Goal: Task Accomplishment & Management: Use online tool/utility

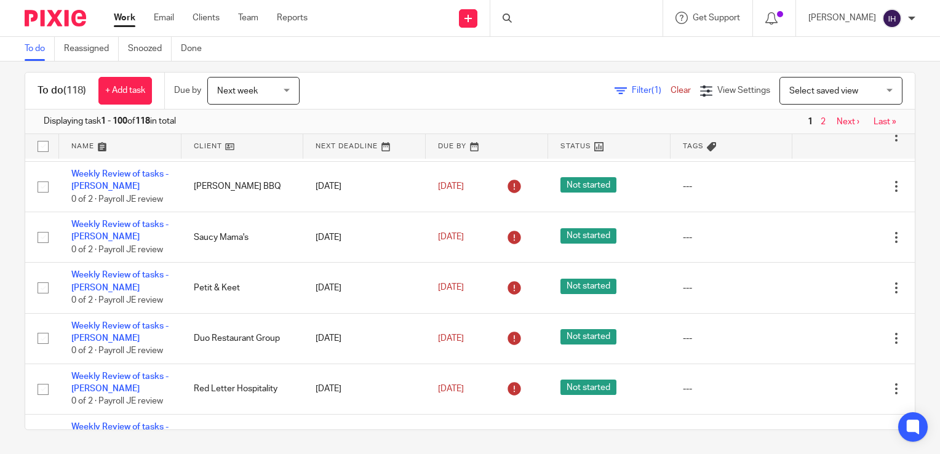
scroll to position [92, 0]
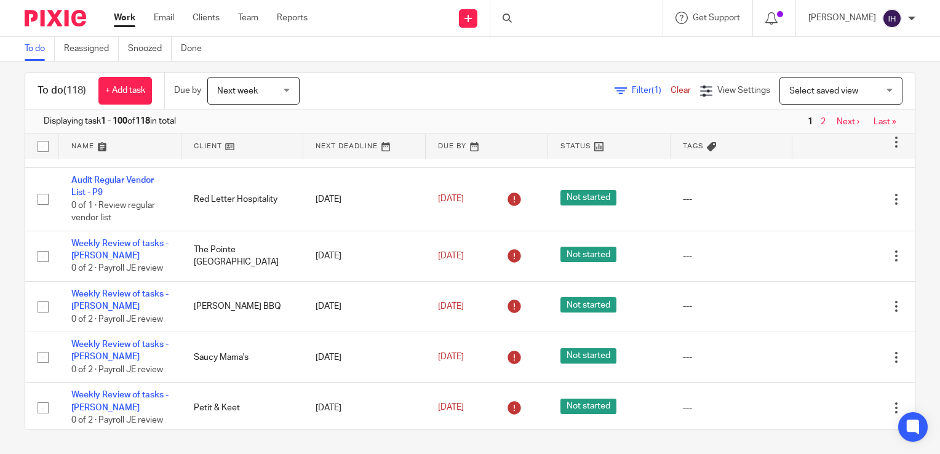
click at [42, 144] on input "checkbox" at bounding box center [42, 146] width 23 height 23
checkbox input "true"
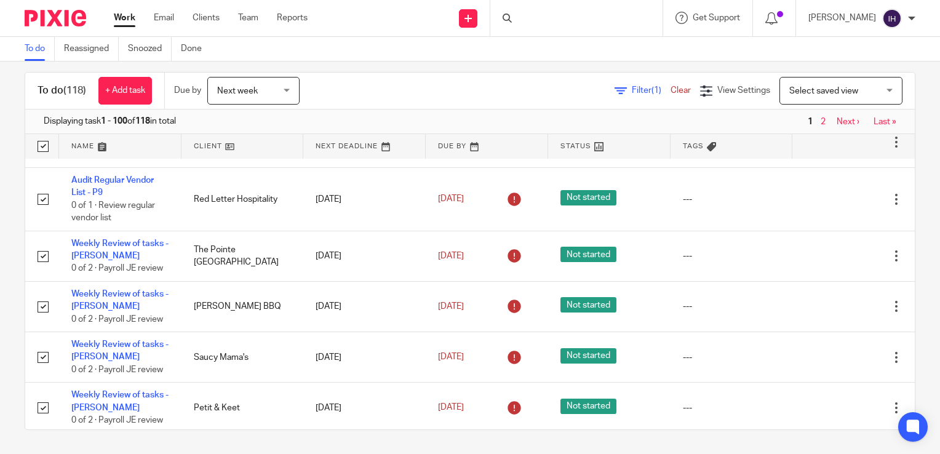
checkbox input "true"
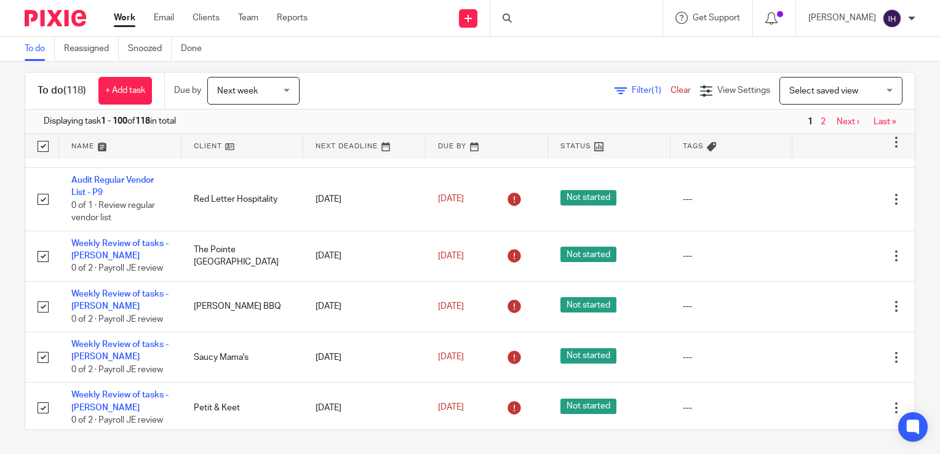
checkbox input "true"
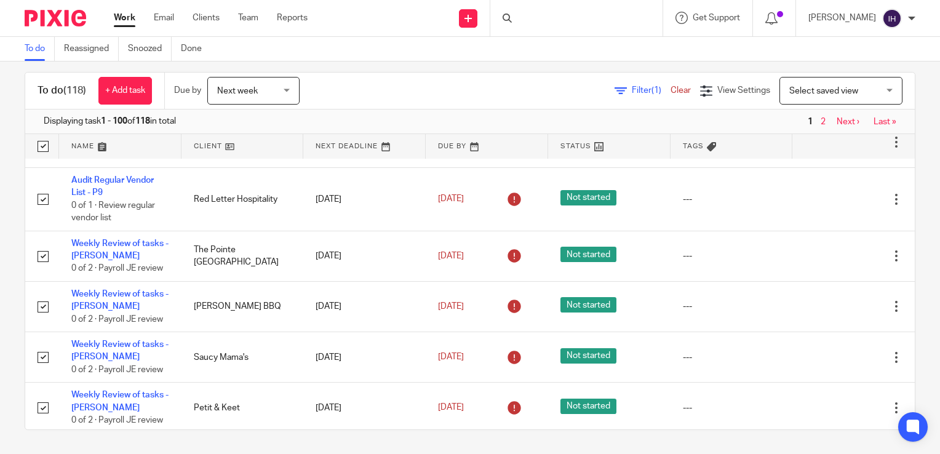
checkbox input "true"
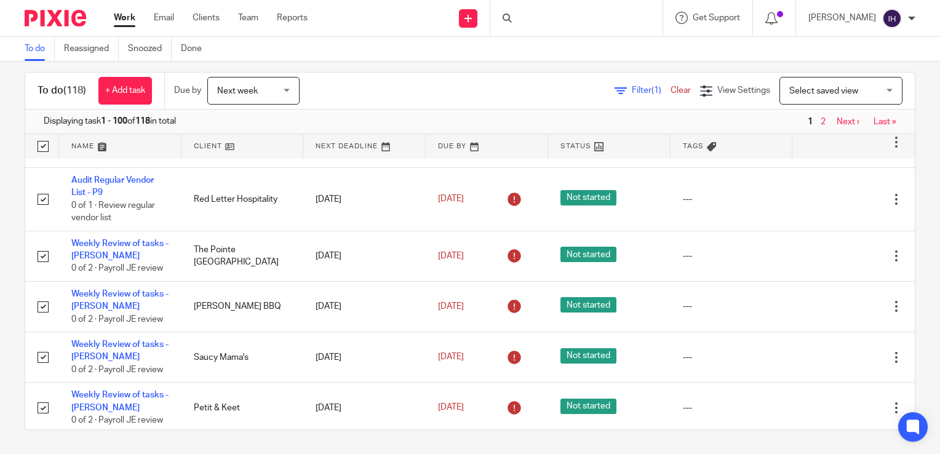
checkbox input "true"
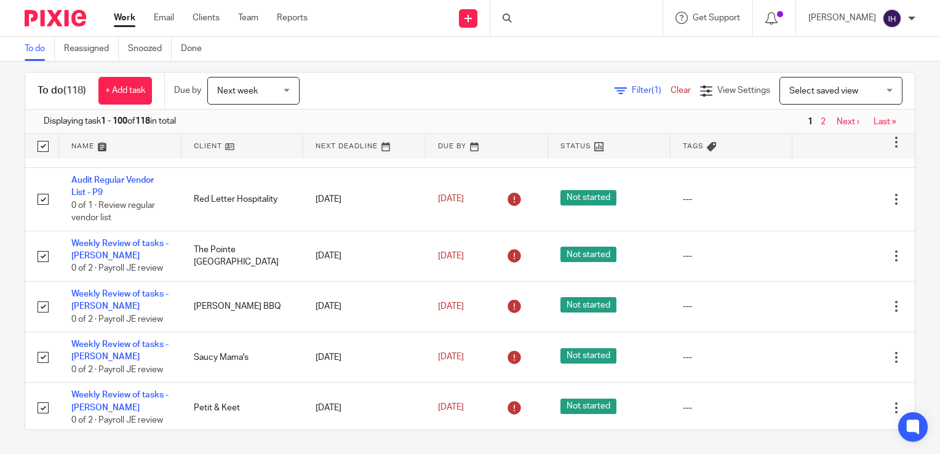
checkbox input "true"
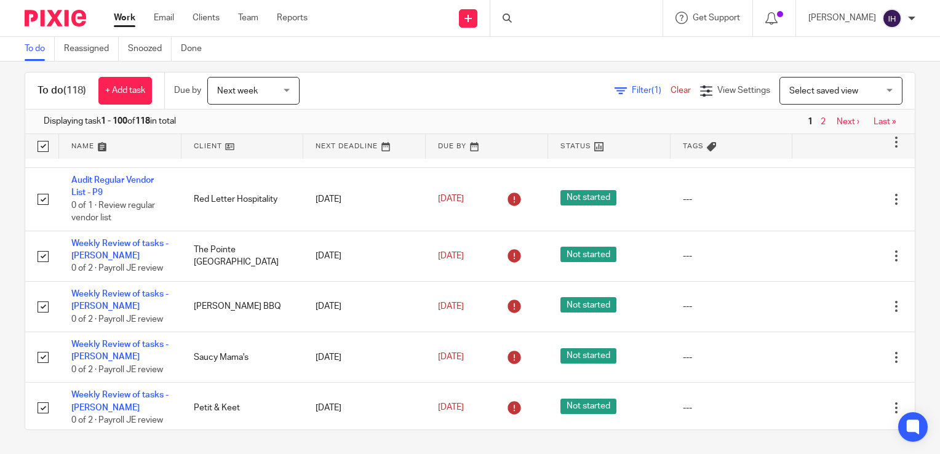
checkbox input "true"
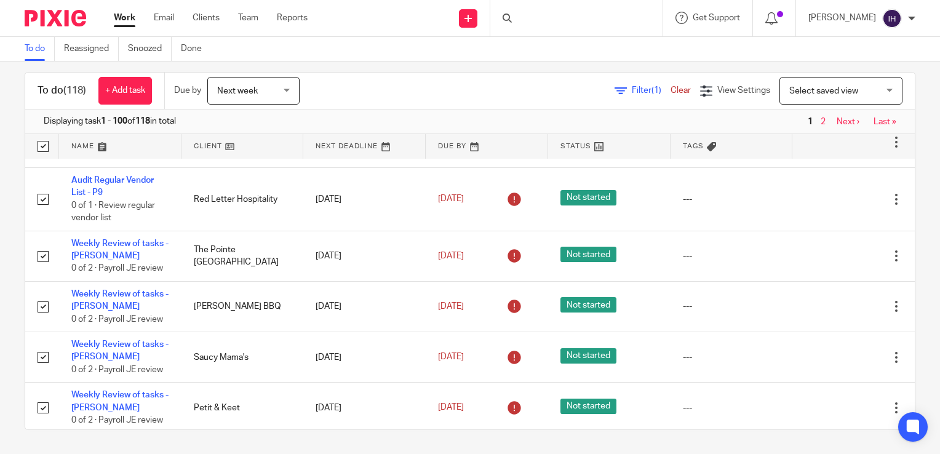
checkbox input "true"
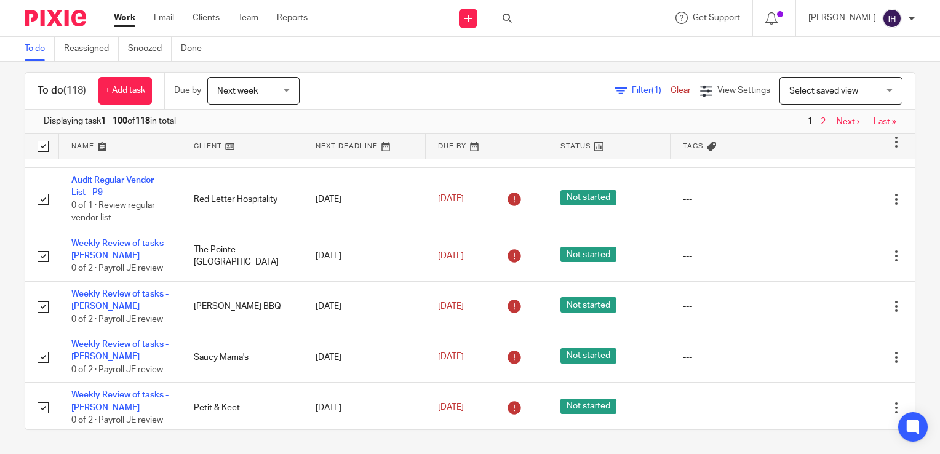
checkbox input "true"
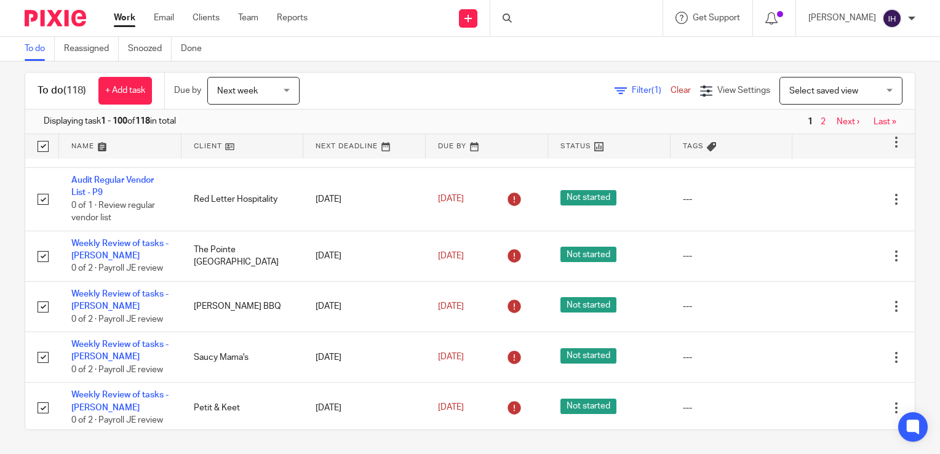
checkbox input "true"
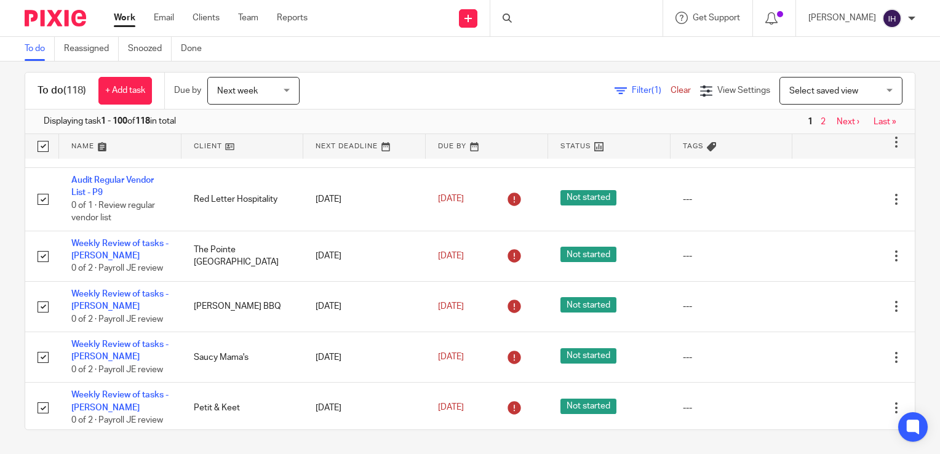
checkbox input "true"
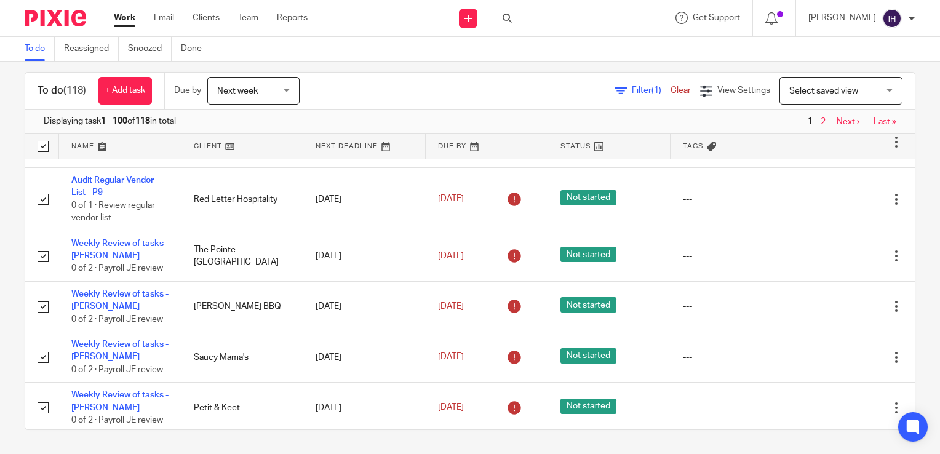
checkbox input "true"
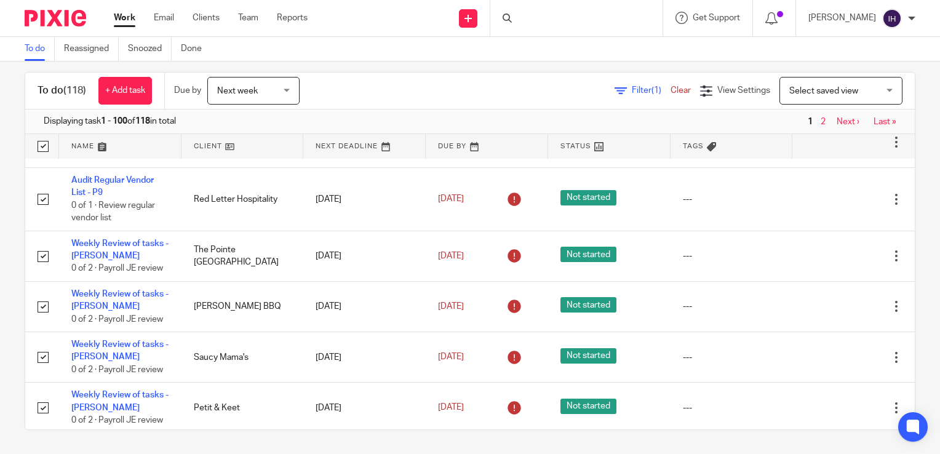
checkbox input "true"
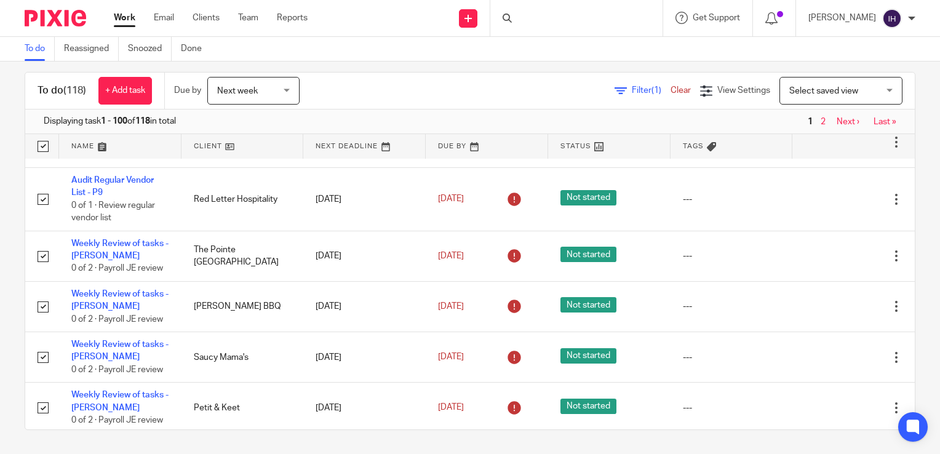
checkbox input "true"
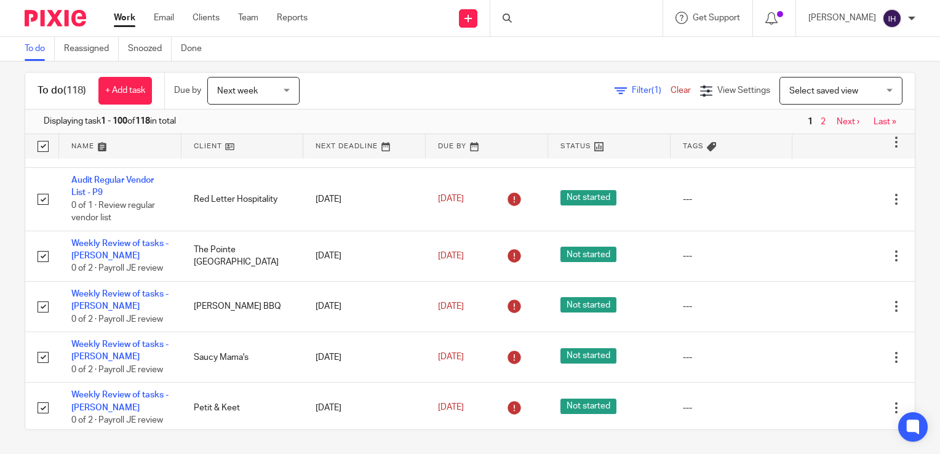
checkbox input "true"
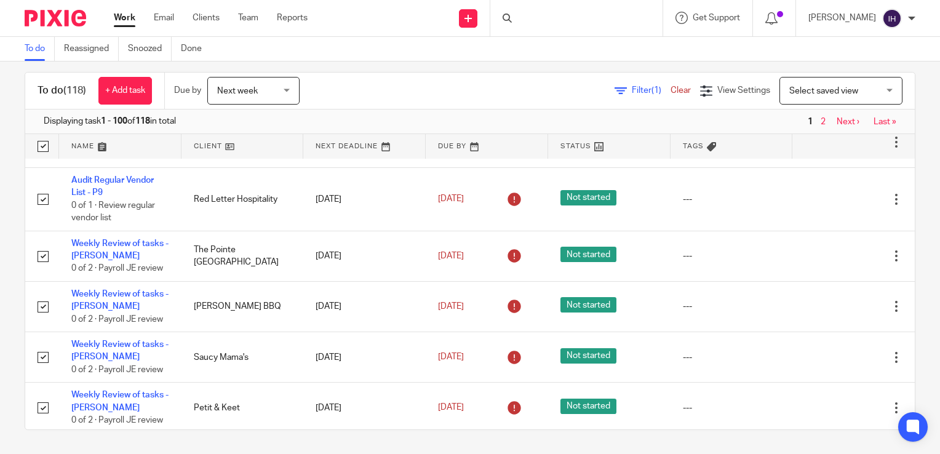
checkbox input "true"
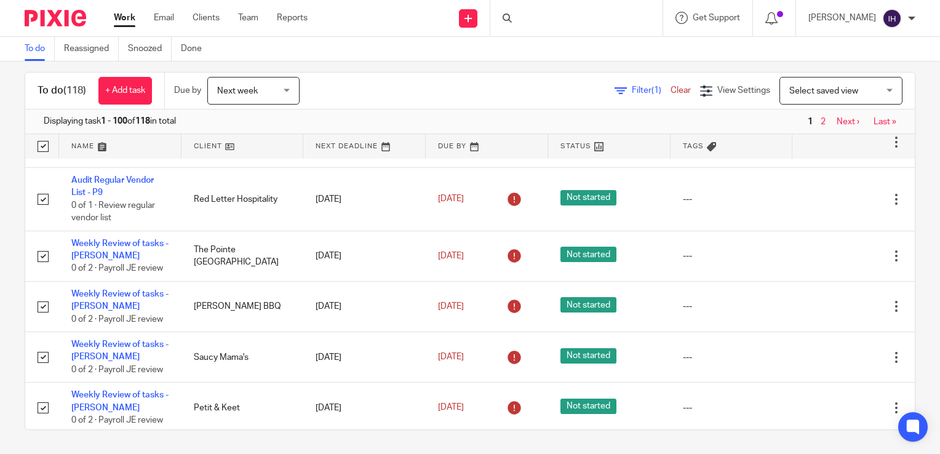
checkbox input "true"
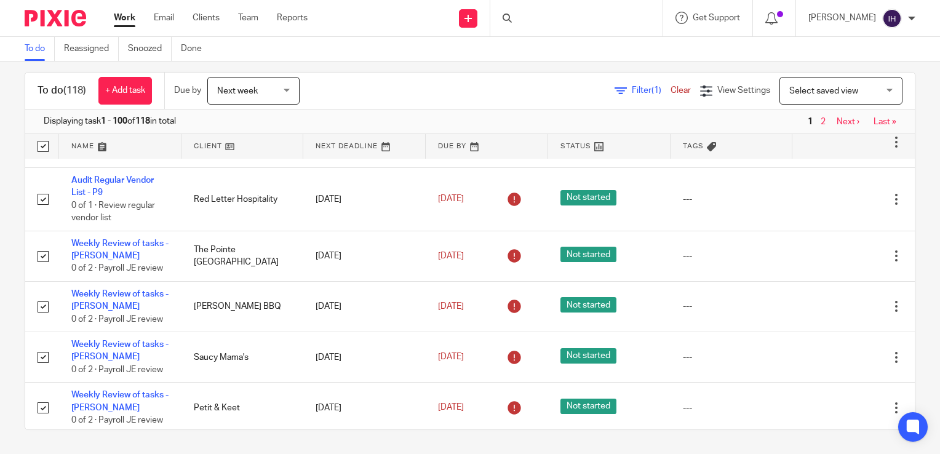
checkbox input "true"
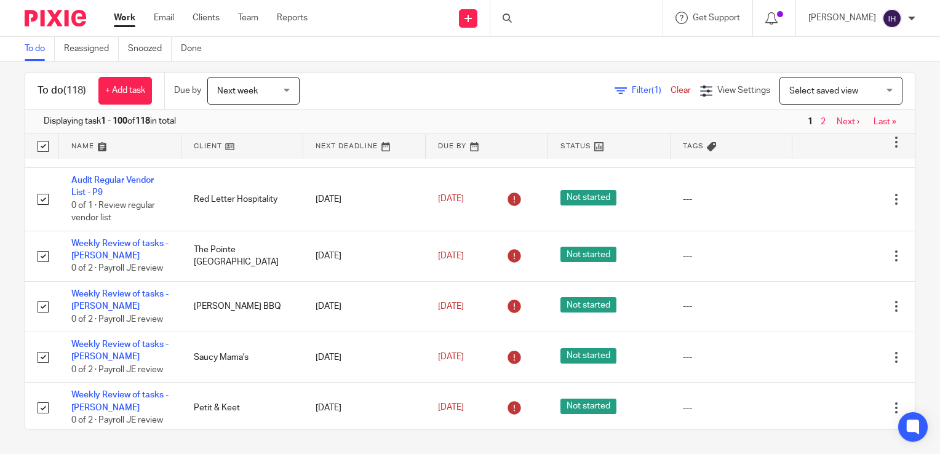
checkbox input "true"
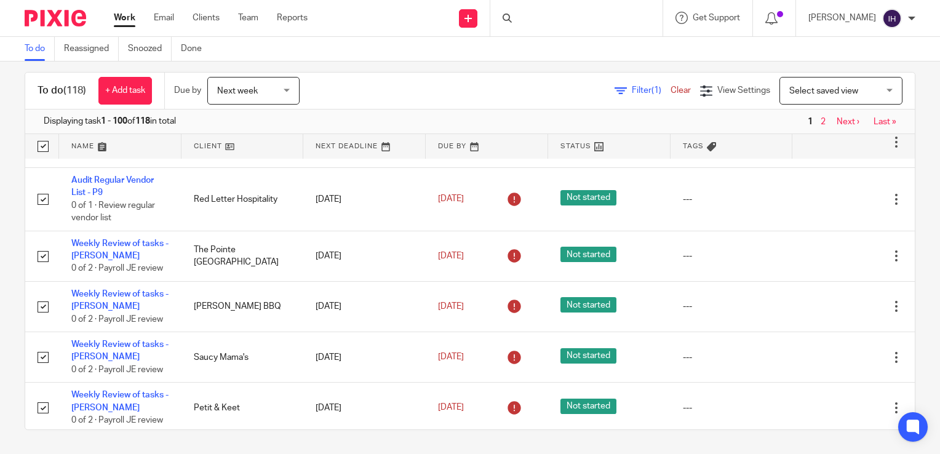
checkbox input "true"
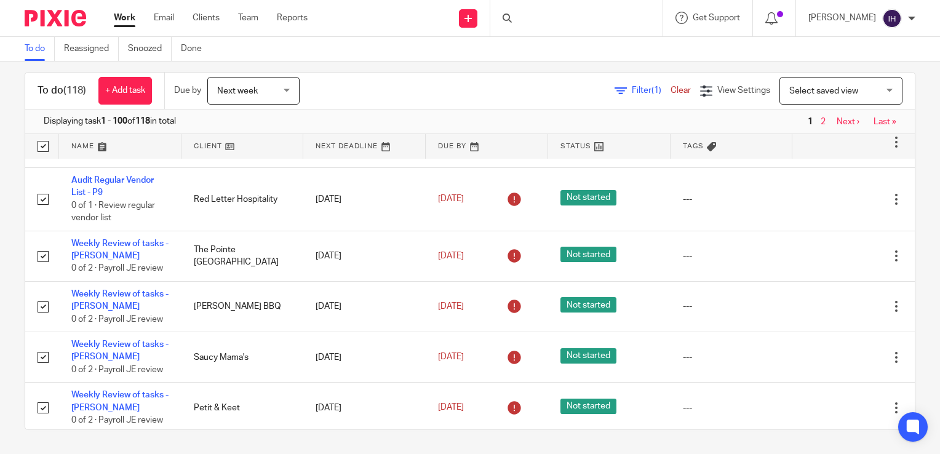
checkbox input "true"
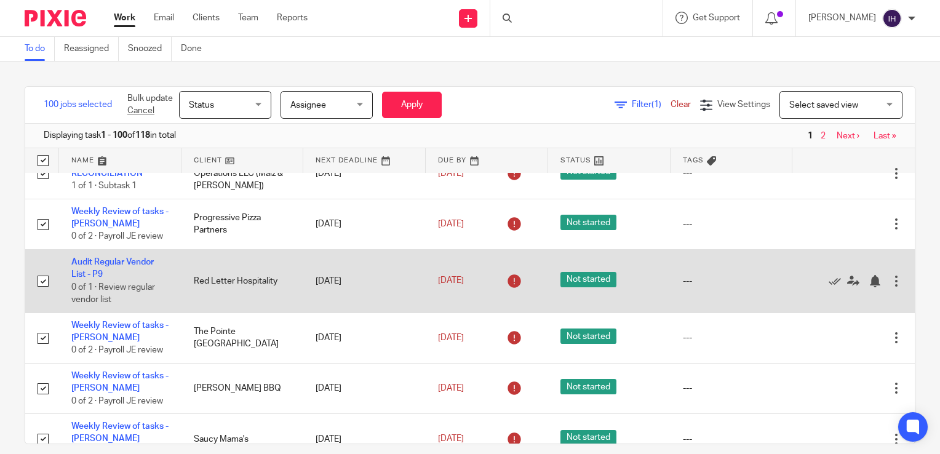
scroll to position [27, 0]
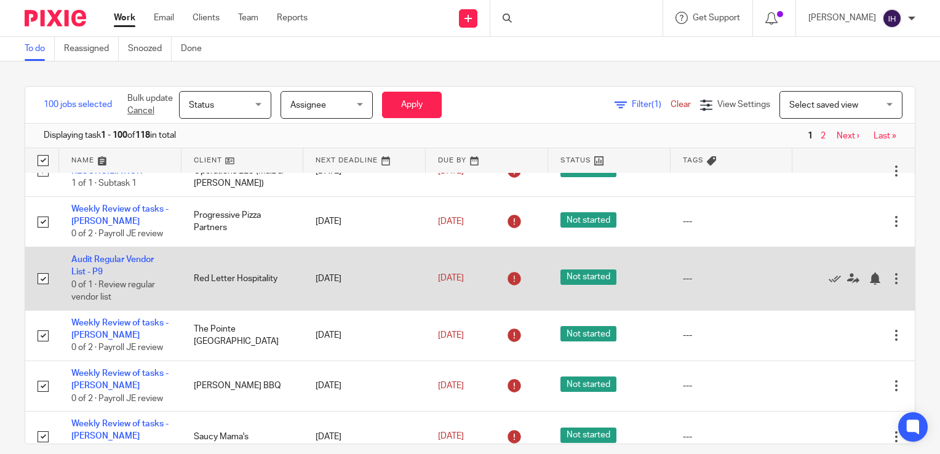
click at [39, 279] on input "checkbox" at bounding box center [42, 278] width 23 height 23
checkbox input "false"
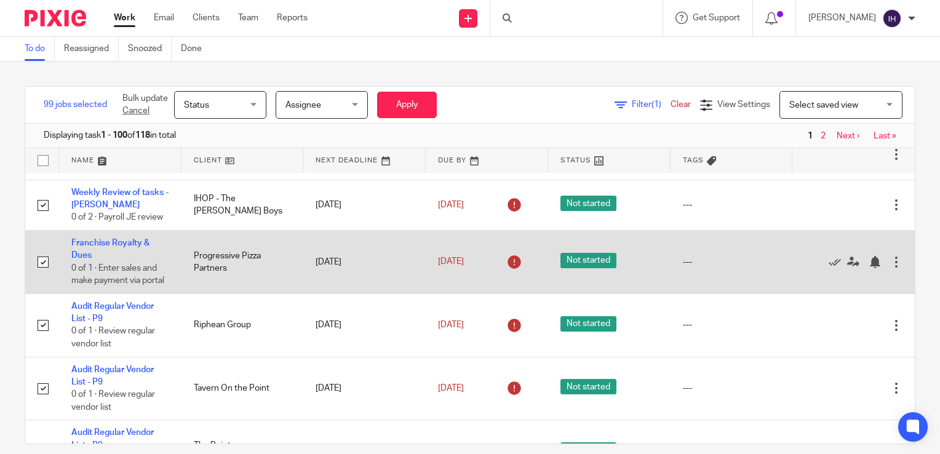
scroll to position [1171, 0]
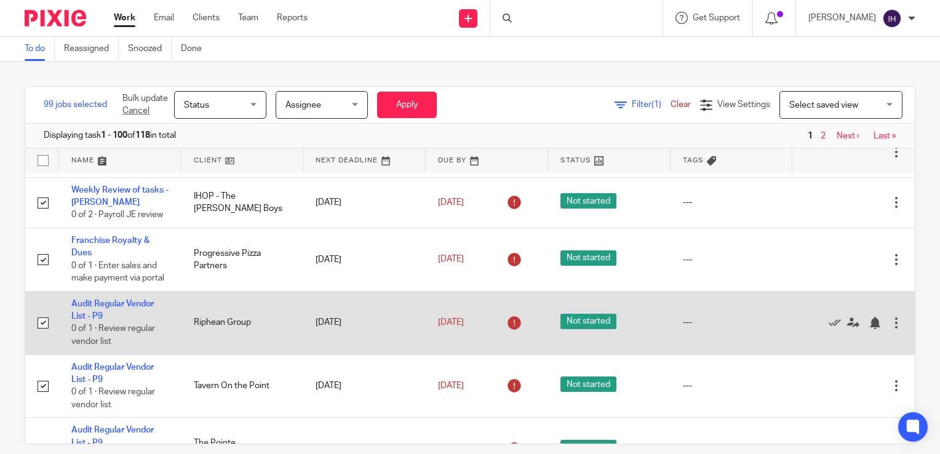
click at [43, 335] on input "checkbox" at bounding box center [42, 322] width 23 height 23
checkbox input "false"
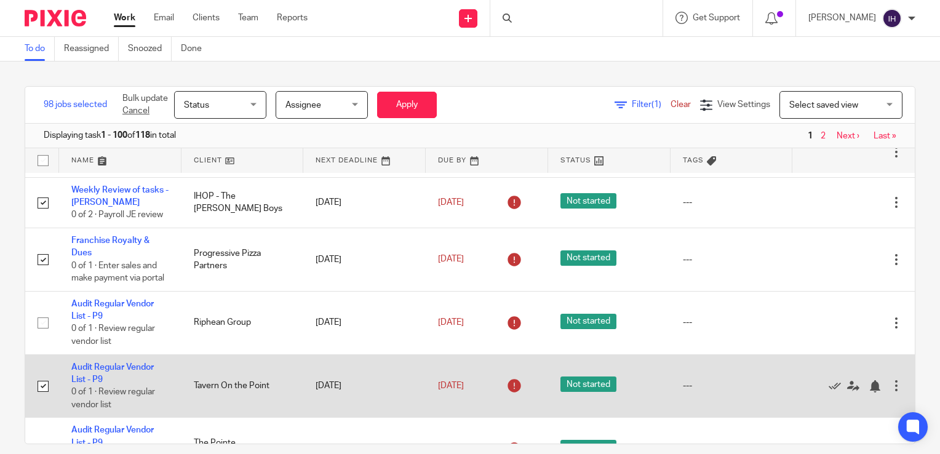
click at [41, 398] on input "checkbox" at bounding box center [42, 386] width 23 height 23
checkbox input "false"
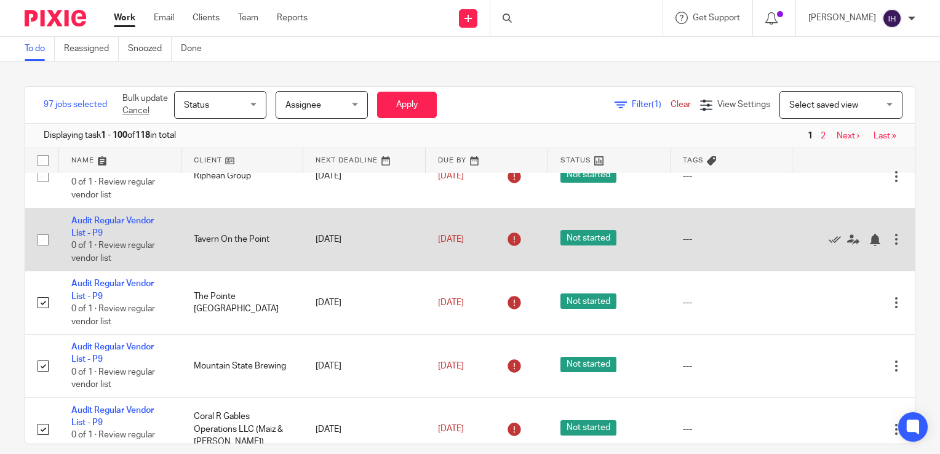
scroll to position [1326, 0]
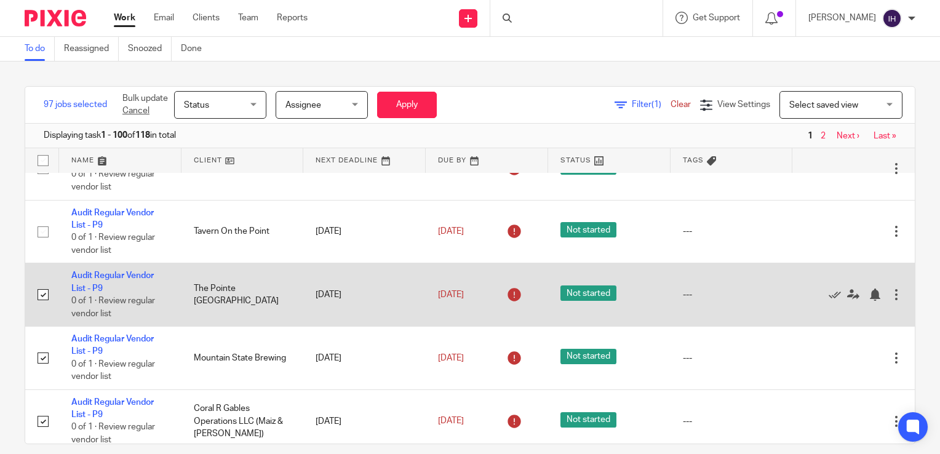
click at [41, 306] on input "checkbox" at bounding box center [42, 294] width 23 height 23
checkbox input "false"
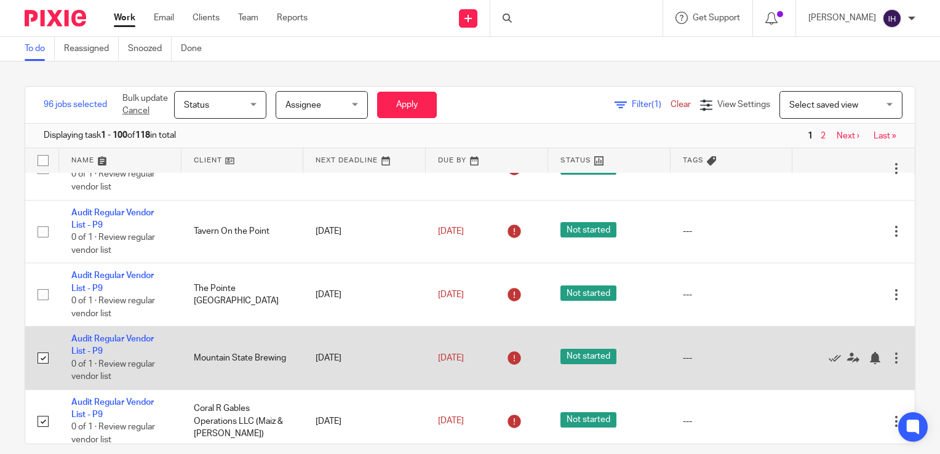
click at [40, 370] on input "checkbox" at bounding box center [42, 357] width 23 height 23
checkbox input "false"
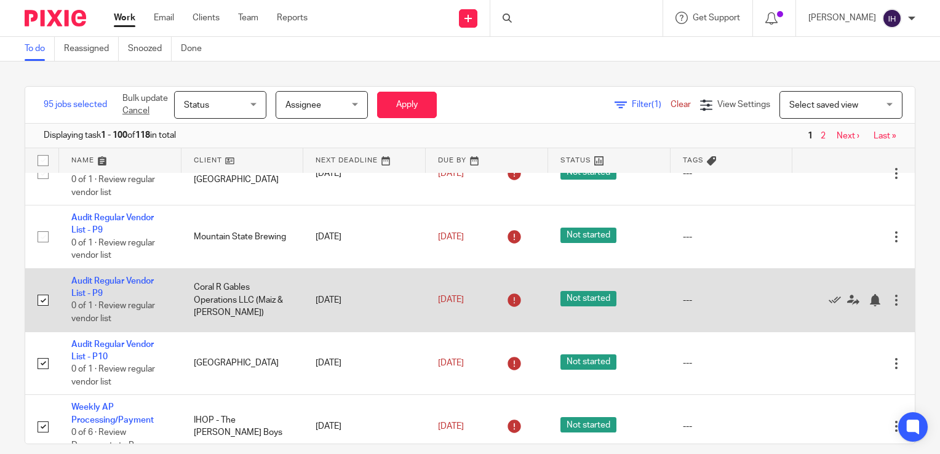
click at [41, 312] on input "checkbox" at bounding box center [42, 300] width 23 height 23
checkbox input "false"
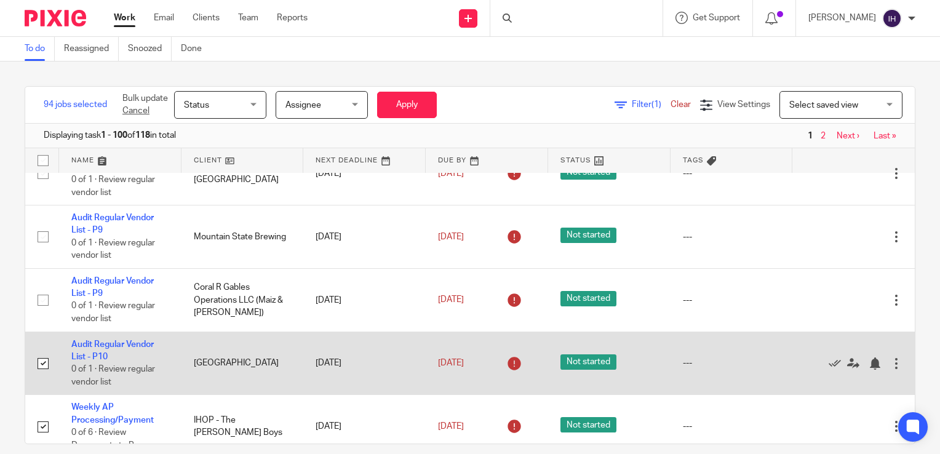
click at [39, 375] on input "checkbox" at bounding box center [42, 363] width 23 height 23
checkbox input "false"
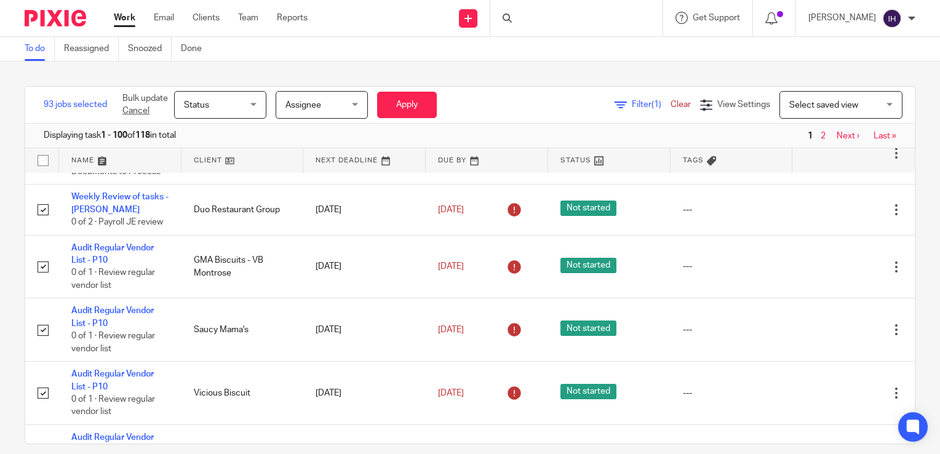
scroll to position [2797, 0]
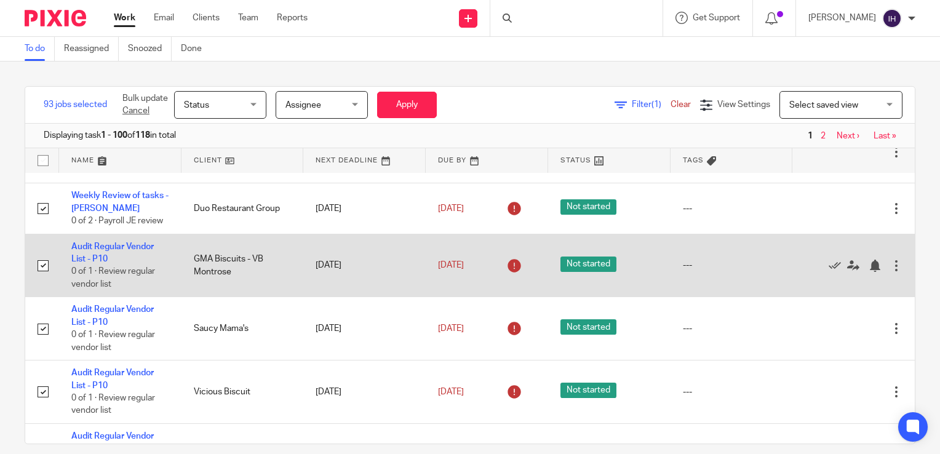
click at [41, 277] on input "checkbox" at bounding box center [42, 265] width 23 height 23
checkbox input "false"
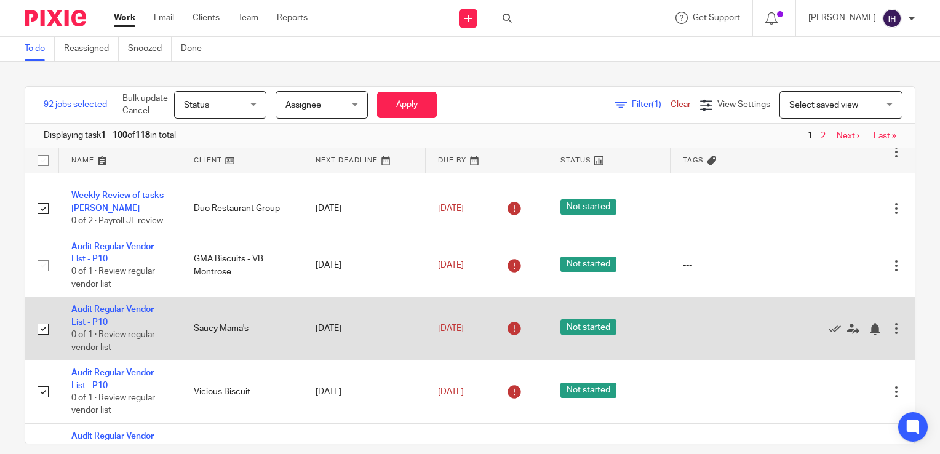
click at [39, 341] on input "checkbox" at bounding box center [42, 328] width 23 height 23
checkbox input "false"
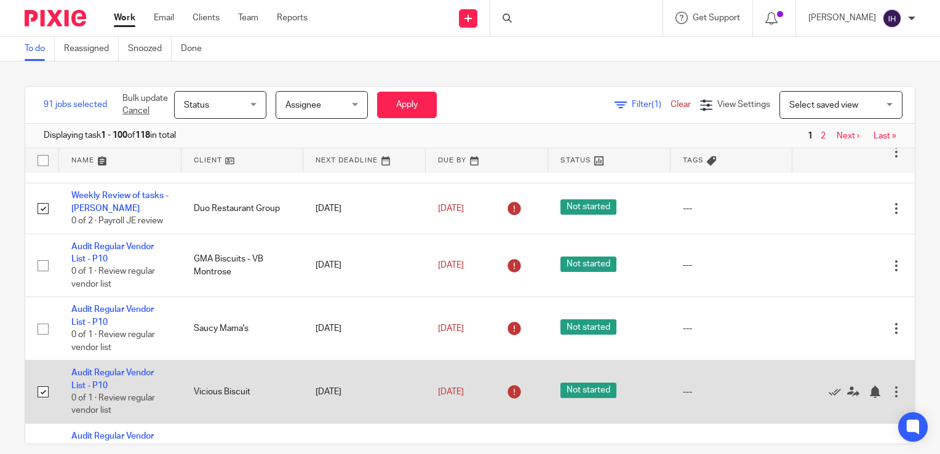
click at [41, 404] on input "checkbox" at bounding box center [42, 391] width 23 height 23
checkbox input "false"
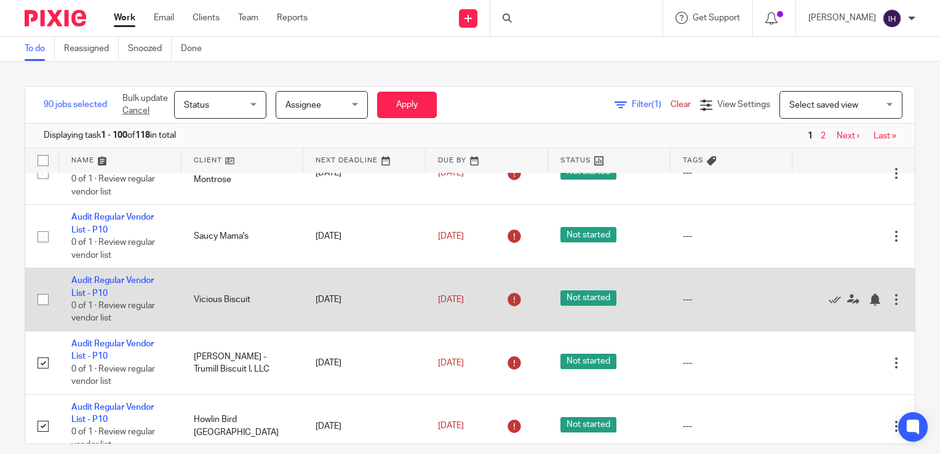
scroll to position [2898, 0]
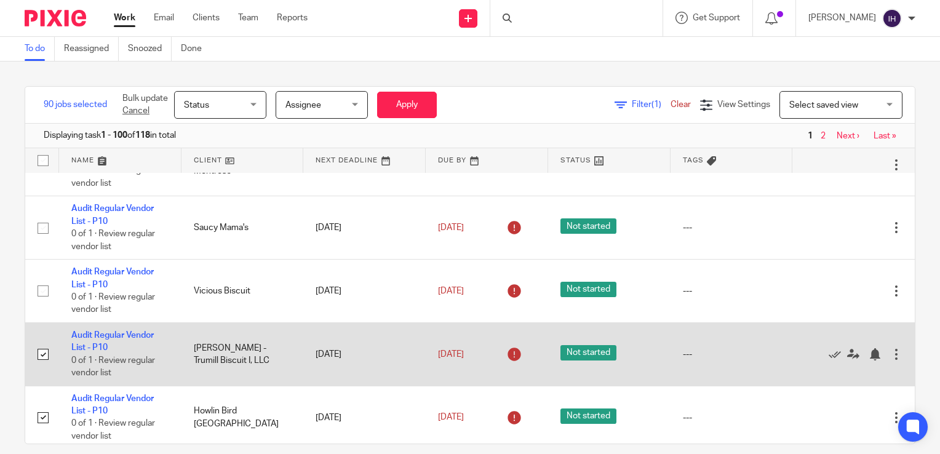
click at [44, 366] on input "checkbox" at bounding box center [42, 354] width 23 height 23
checkbox input "false"
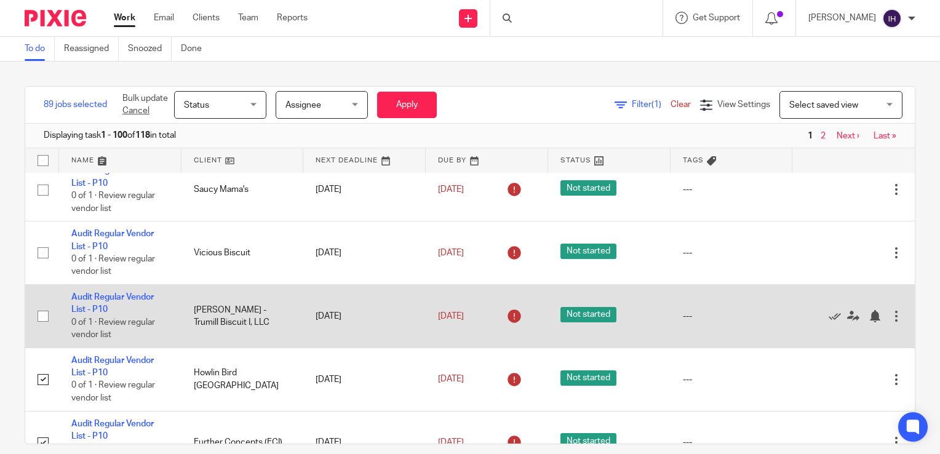
scroll to position [2975, 0]
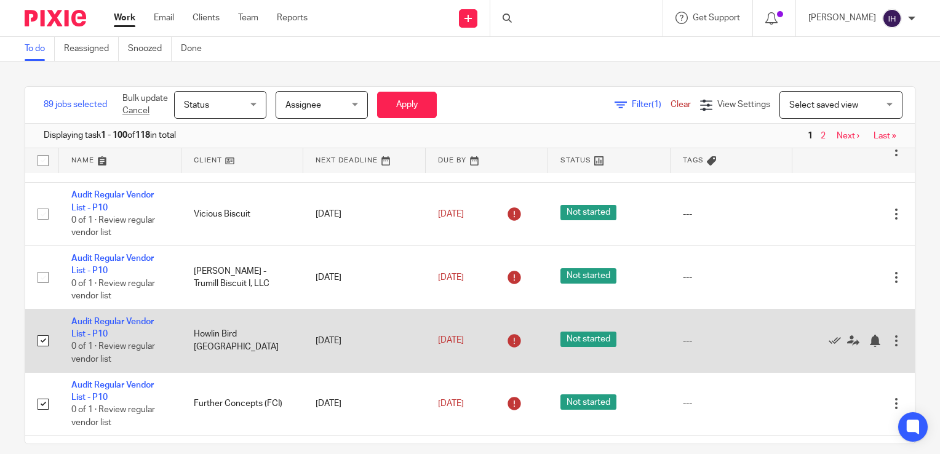
click at [41, 353] on input "checkbox" at bounding box center [42, 340] width 23 height 23
checkbox input "false"
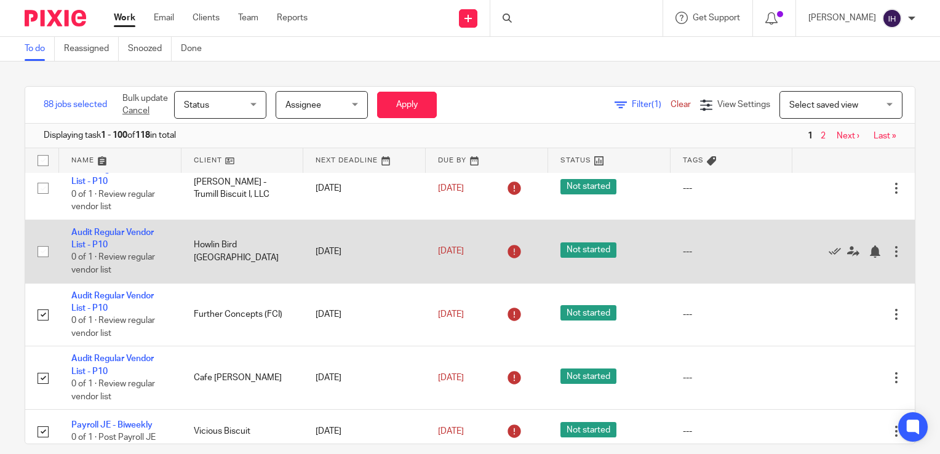
scroll to position [3064, 0]
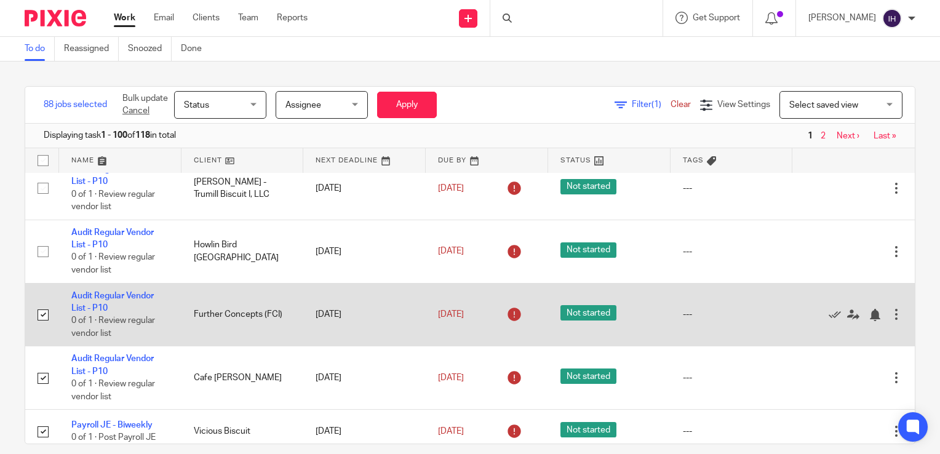
click at [41, 327] on input "checkbox" at bounding box center [42, 314] width 23 height 23
checkbox input "false"
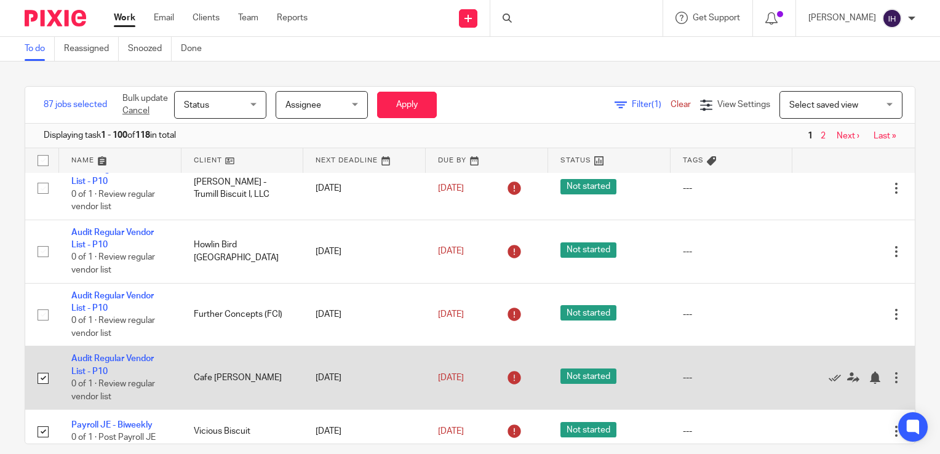
click at [41, 390] on input "checkbox" at bounding box center [42, 378] width 23 height 23
checkbox input "false"
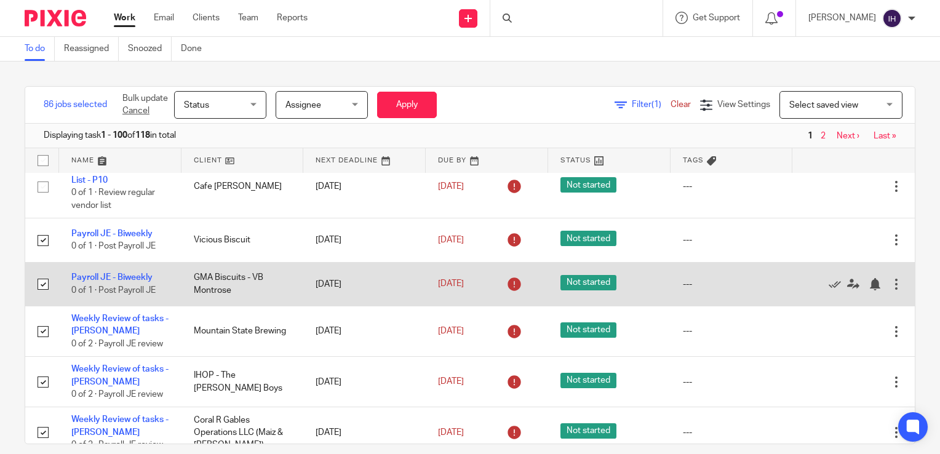
scroll to position [3280, 0]
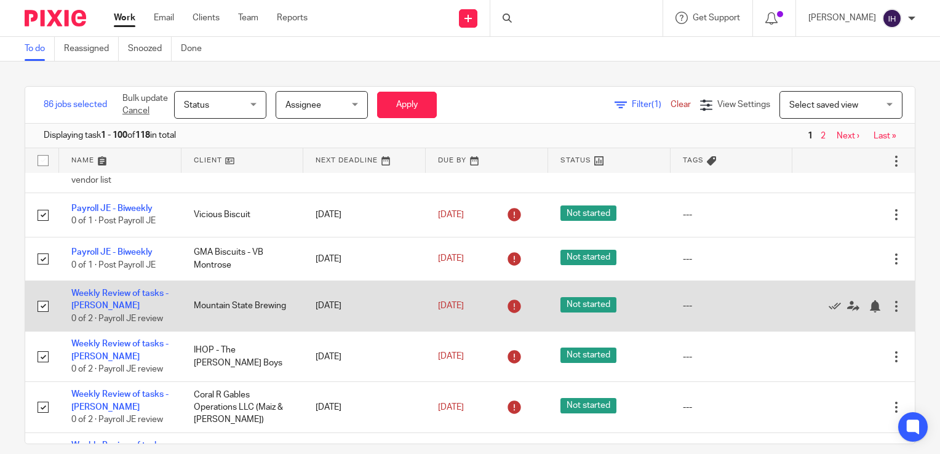
click at [42, 318] on input "checkbox" at bounding box center [42, 306] width 23 height 23
checkbox input "true"
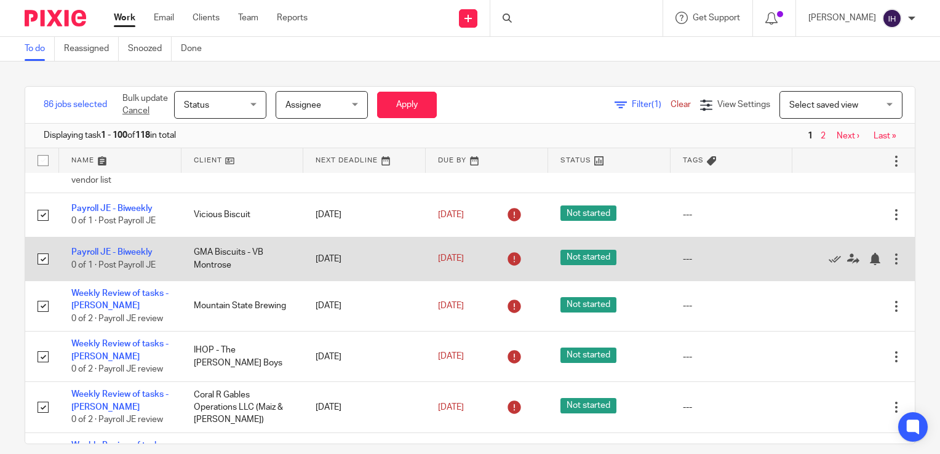
click at [40, 271] on input "checkbox" at bounding box center [42, 258] width 23 height 23
checkbox input "false"
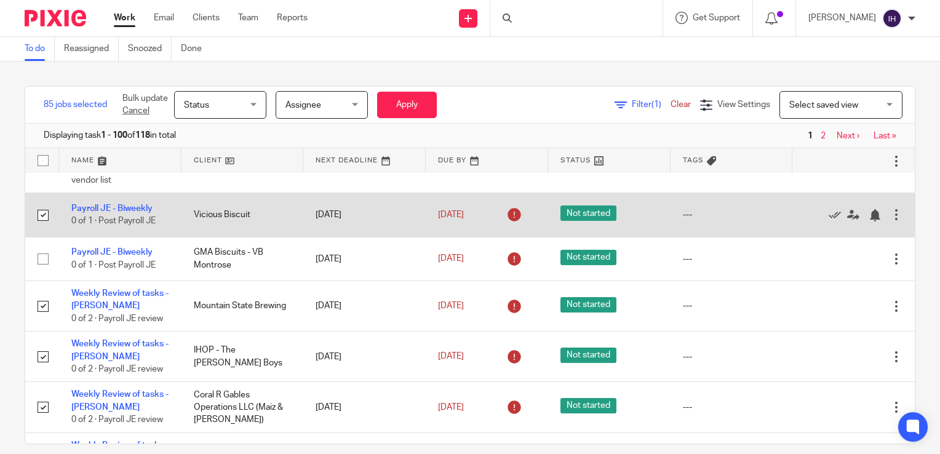
click at [42, 227] on input "checkbox" at bounding box center [42, 215] width 23 height 23
checkbox input "false"
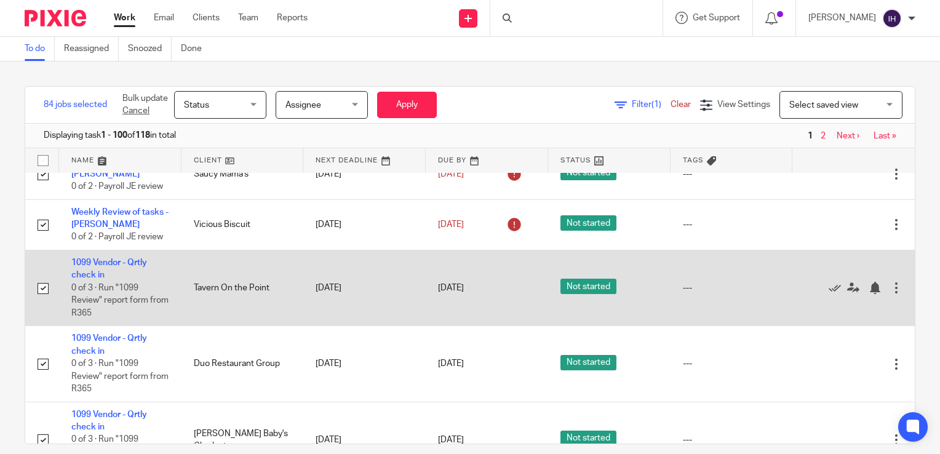
scroll to position [4321, 0]
click at [42, 301] on input "checkbox" at bounding box center [42, 289] width 23 height 23
checkbox input "false"
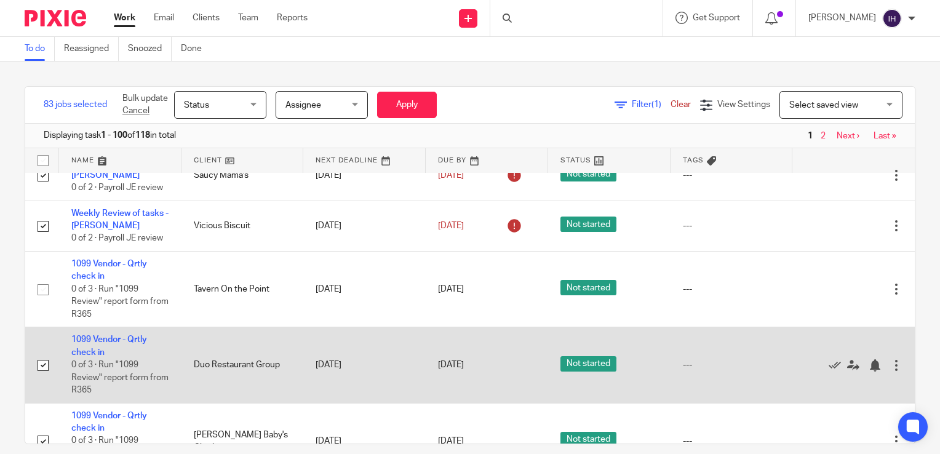
click at [42, 377] on input "checkbox" at bounding box center [42, 365] width 23 height 23
checkbox input "false"
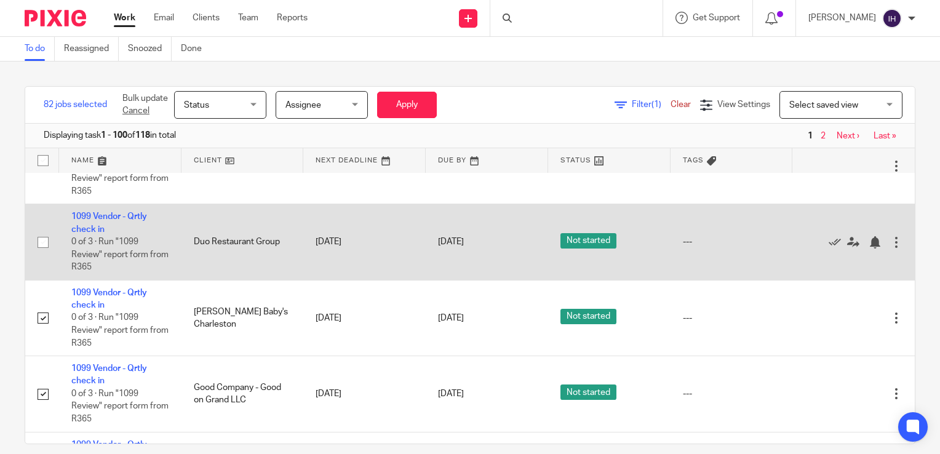
scroll to position [4463, 0]
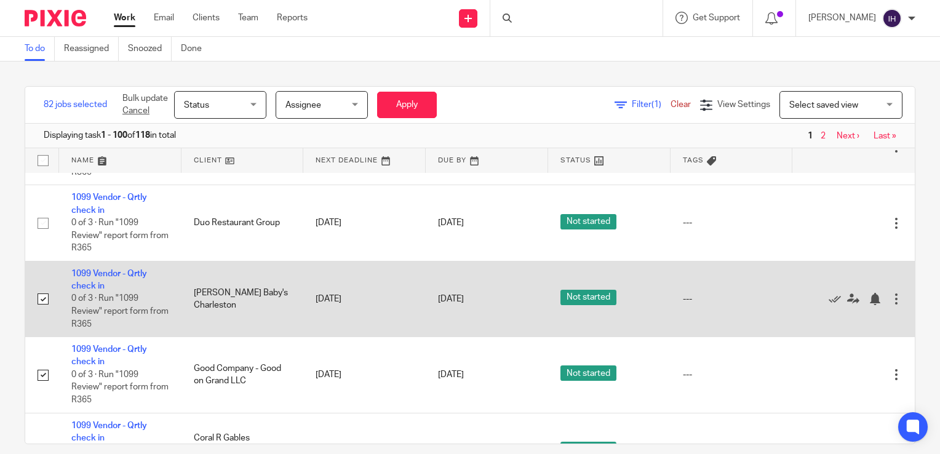
click at [39, 311] on input "checkbox" at bounding box center [42, 298] width 23 height 23
checkbox input "false"
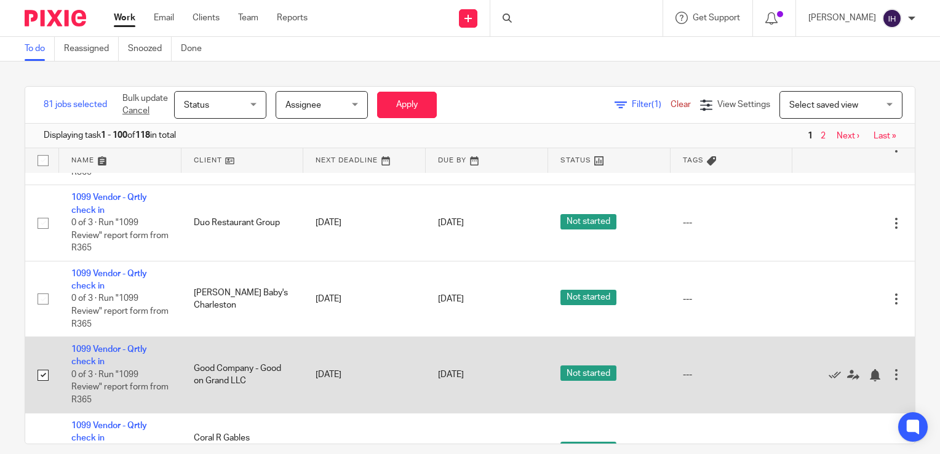
click at [39, 387] on input "checkbox" at bounding box center [42, 375] width 23 height 23
checkbox input "false"
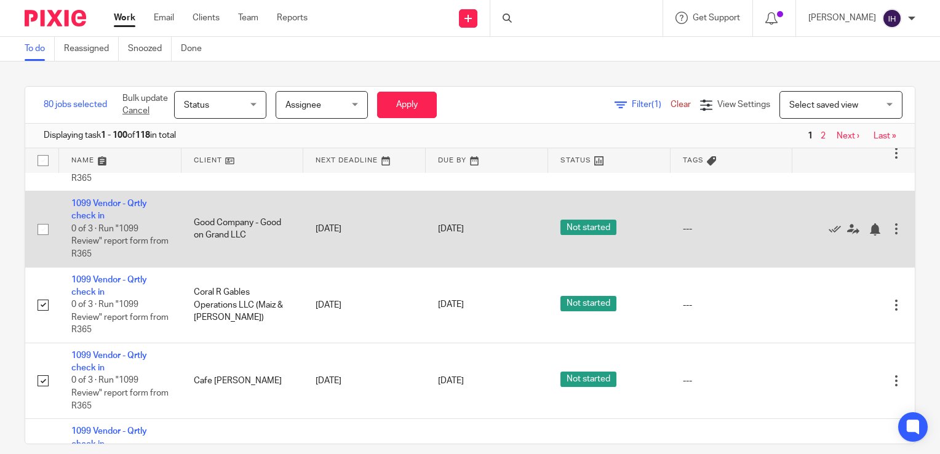
scroll to position [4613, 0]
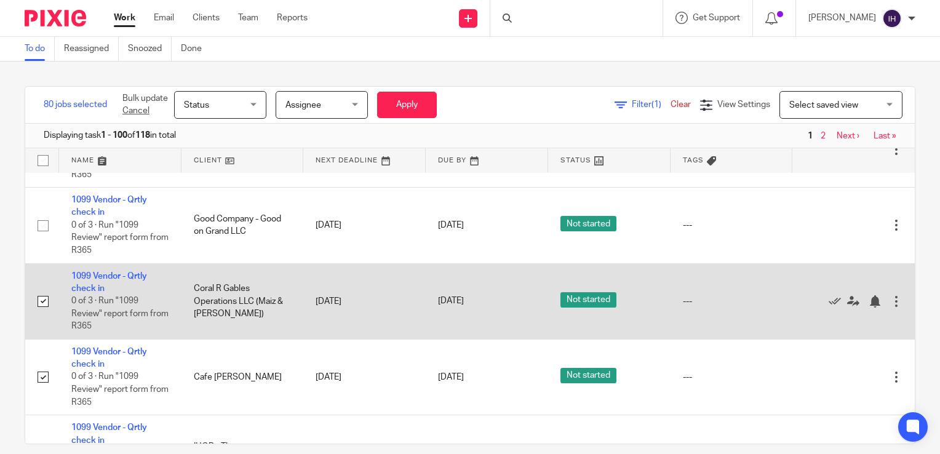
click at [39, 313] on input "checkbox" at bounding box center [42, 301] width 23 height 23
checkbox input "false"
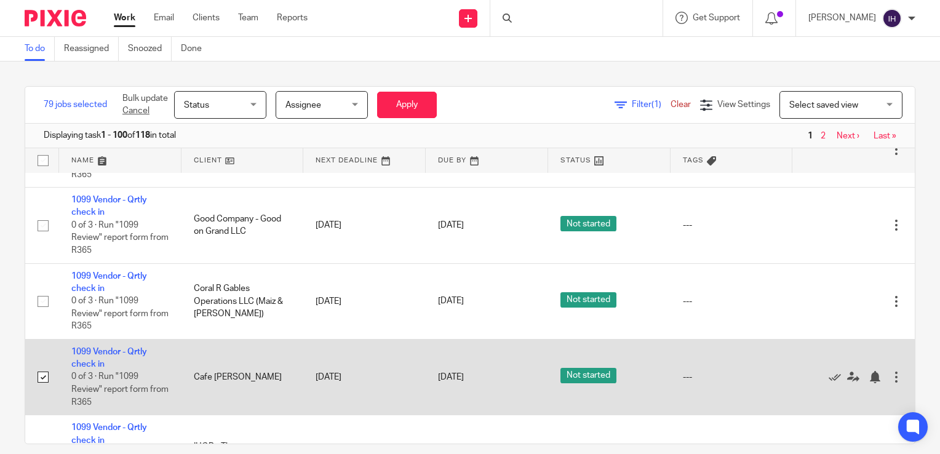
click at [39, 389] on input "checkbox" at bounding box center [42, 376] width 23 height 23
checkbox input "false"
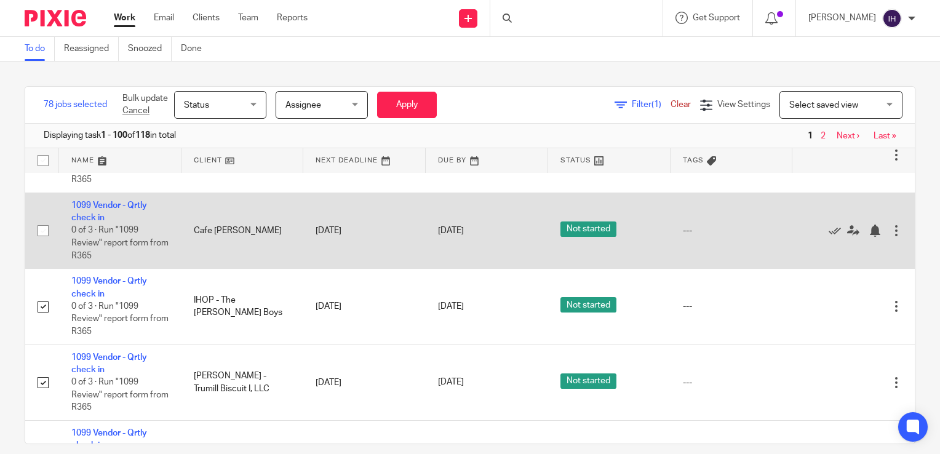
scroll to position [4776, 0]
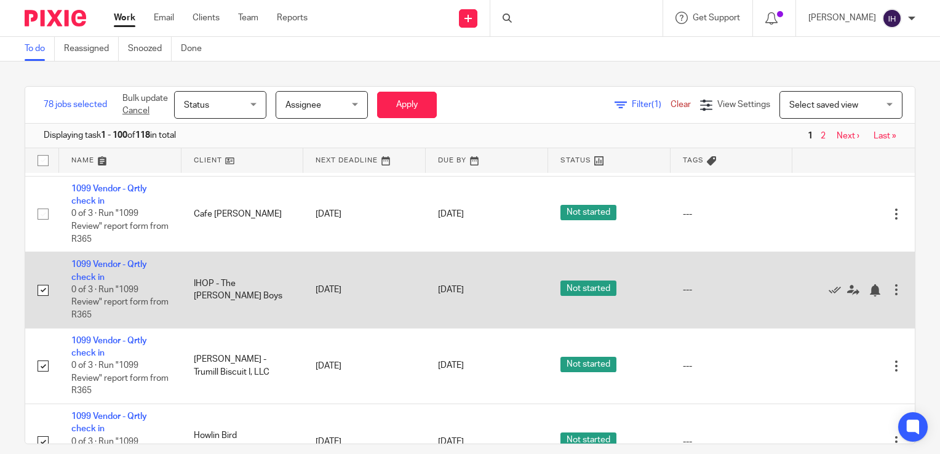
click at [41, 302] on input "checkbox" at bounding box center [42, 290] width 23 height 23
checkbox input "false"
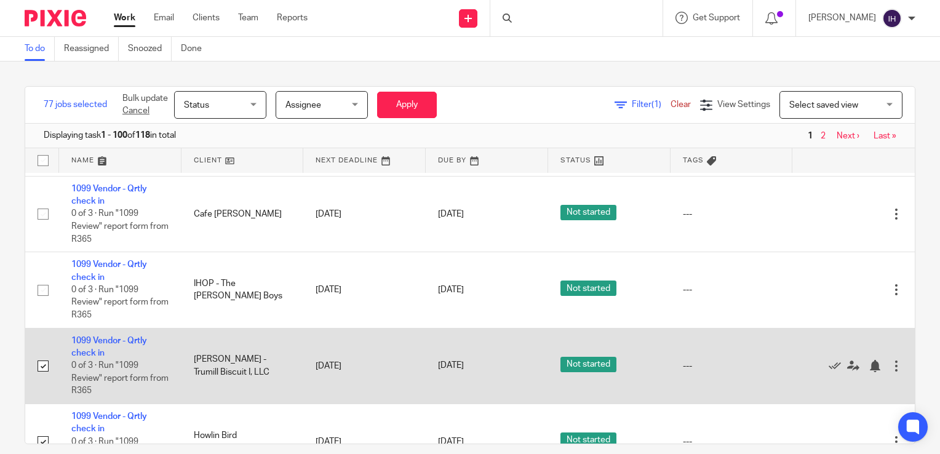
click at [41, 378] on input "checkbox" at bounding box center [42, 365] width 23 height 23
checkbox input "false"
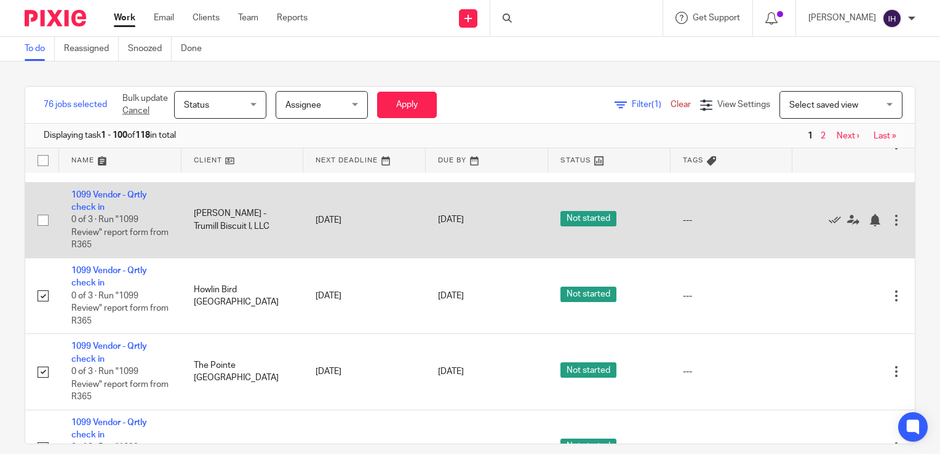
scroll to position [4924, 0]
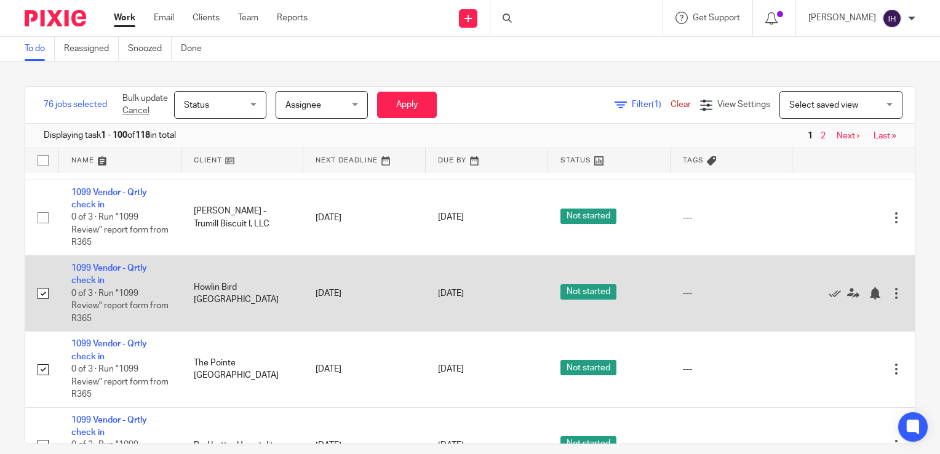
click at [45, 305] on input "checkbox" at bounding box center [42, 293] width 23 height 23
checkbox input "false"
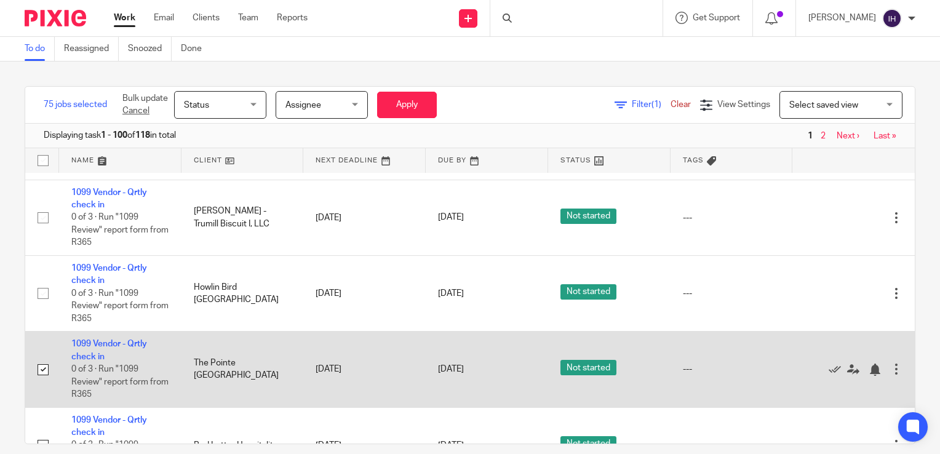
click at [40, 381] on input "checkbox" at bounding box center [42, 369] width 23 height 23
checkbox input "false"
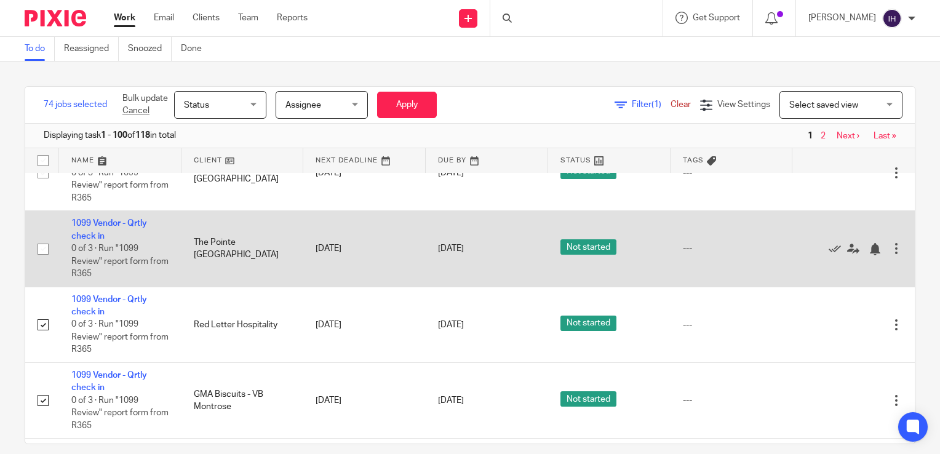
scroll to position [5047, 0]
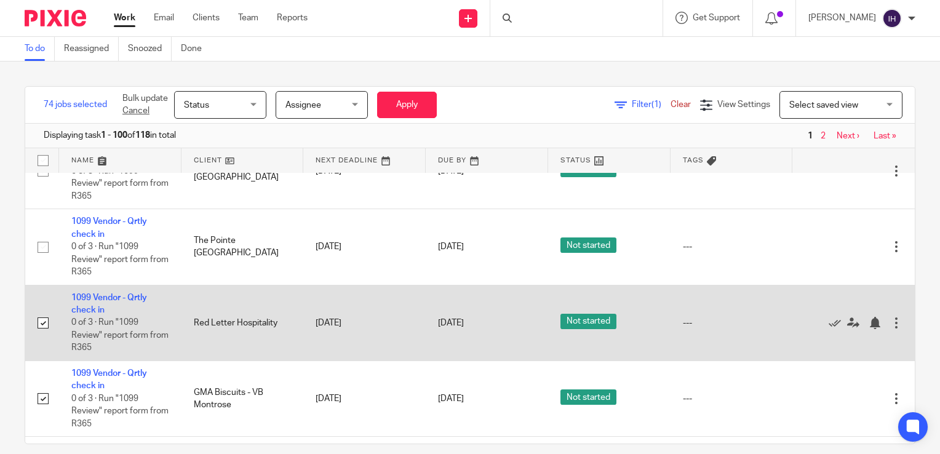
click at [43, 335] on input "checkbox" at bounding box center [42, 322] width 23 height 23
checkbox input "false"
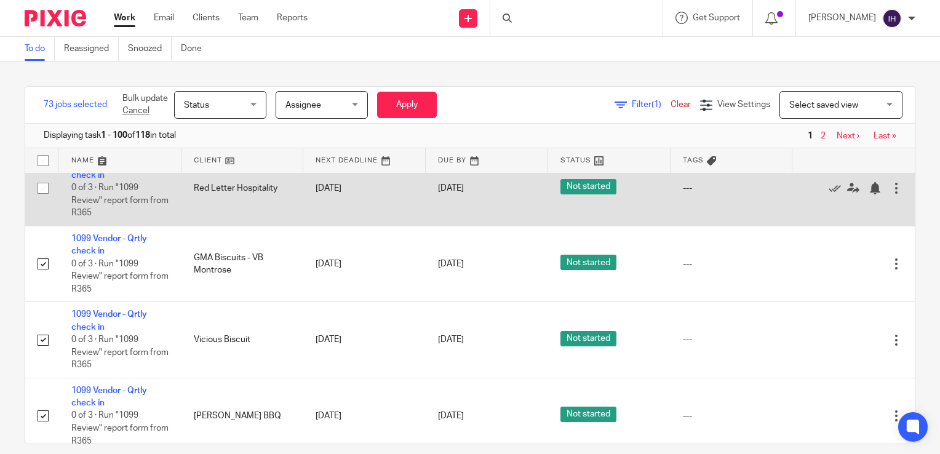
scroll to position [5202, 0]
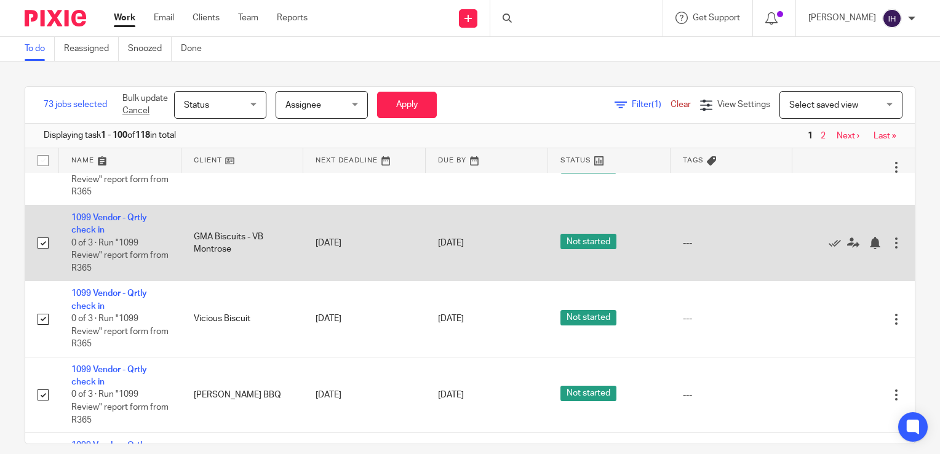
click at [43, 255] on input "checkbox" at bounding box center [42, 242] width 23 height 23
checkbox input "false"
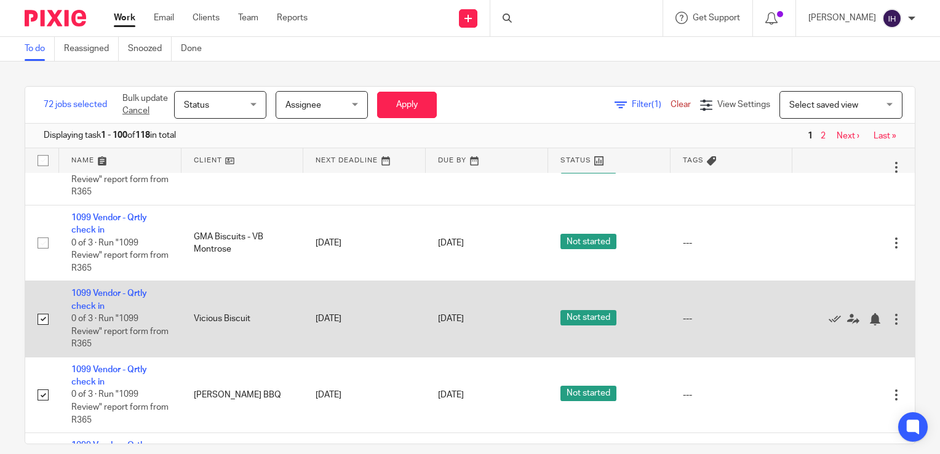
click at [40, 331] on input "checkbox" at bounding box center [42, 319] width 23 height 23
checkbox input "false"
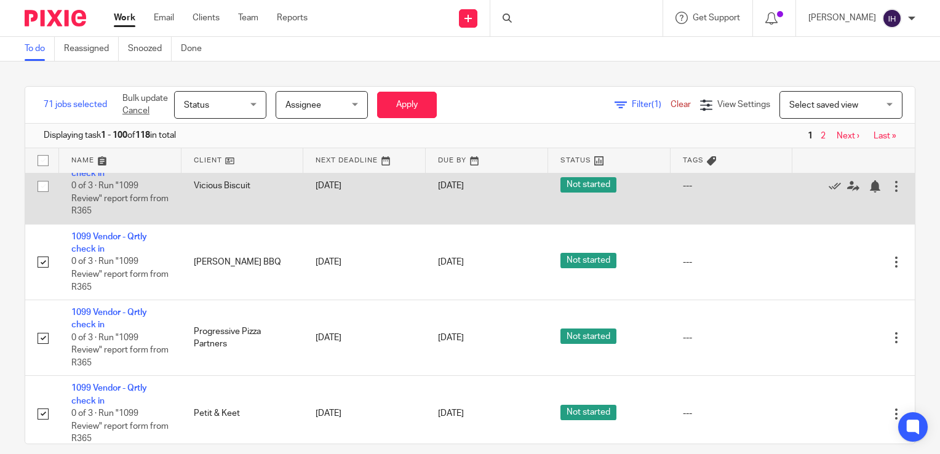
scroll to position [5336, 0]
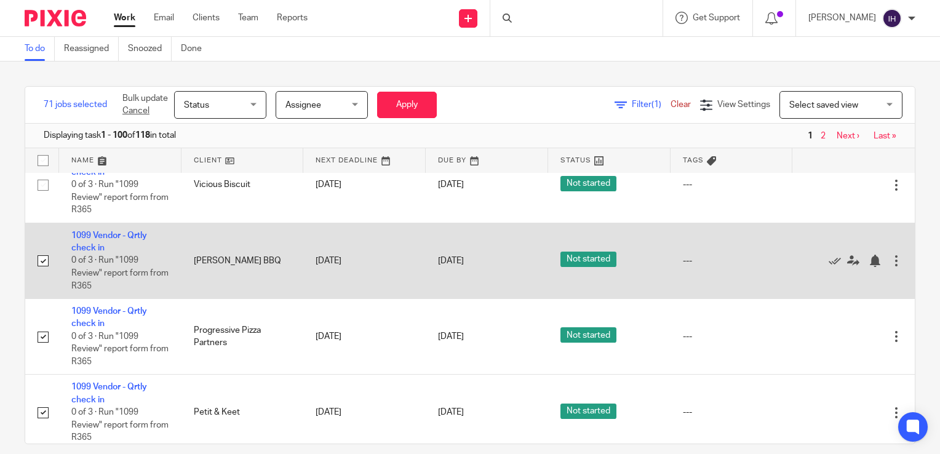
click at [42, 273] on input "checkbox" at bounding box center [42, 260] width 23 height 23
checkbox input "false"
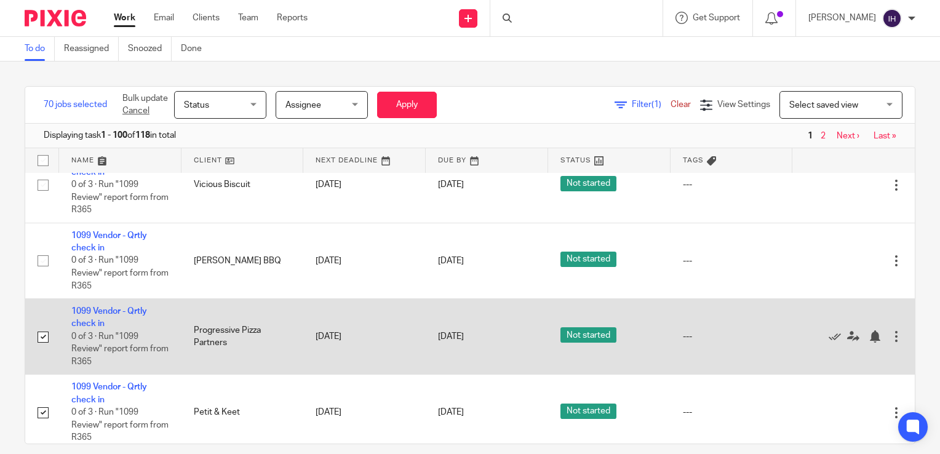
click at [40, 349] on input "checkbox" at bounding box center [42, 336] width 23 height 23
checkbox input "false"
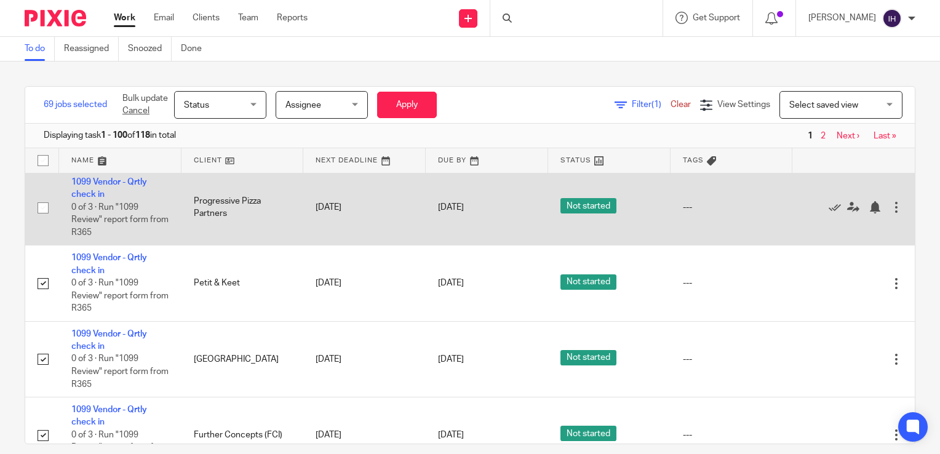
scroll to position [5489, 0]
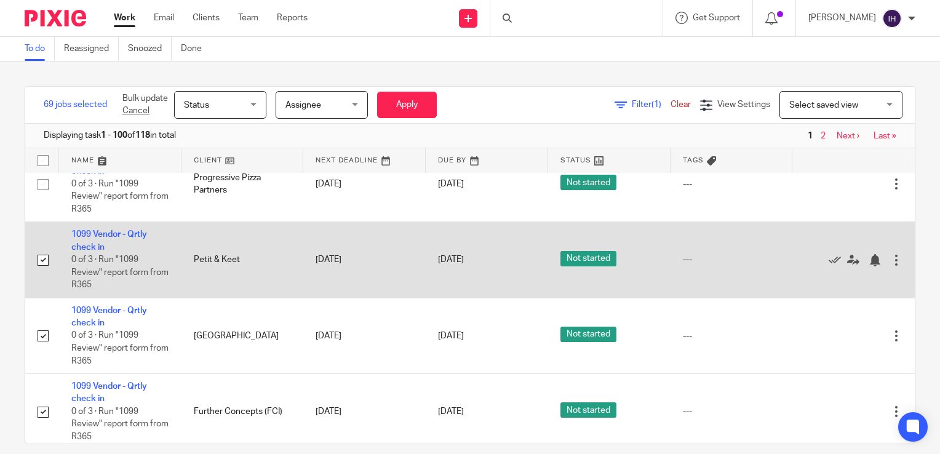
click at [43, 272] on input "checkbox" at bounding box center [42, 260] width 23 height 23
checkbox input "false"
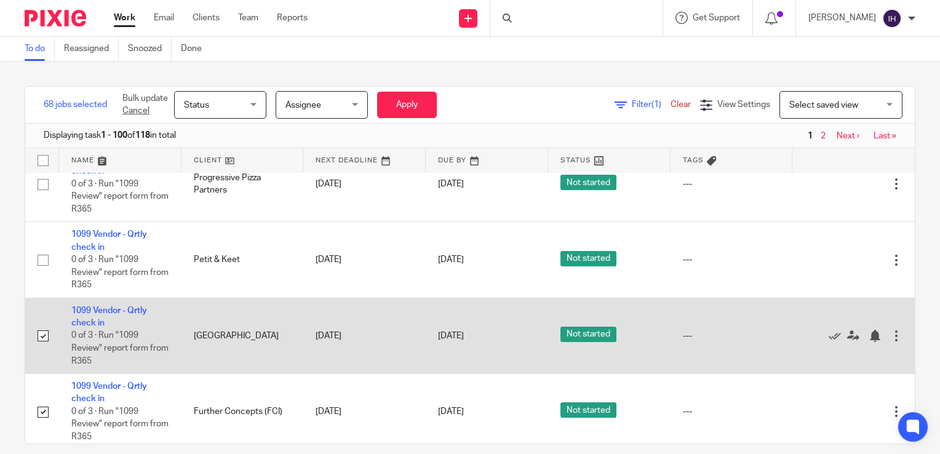
click at [39, 348] on input "checkbox" at bounding box center [42, 335] width 23 height 23
checkbox input "false"
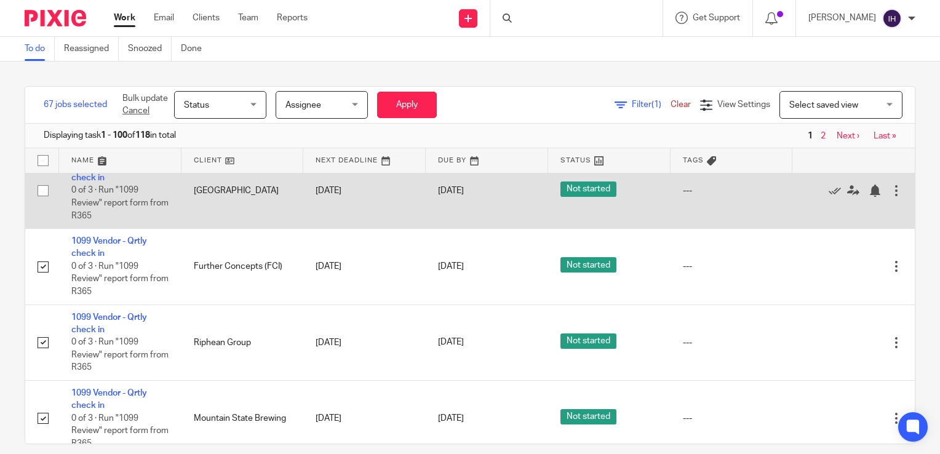
scroll to position [5656, 0]
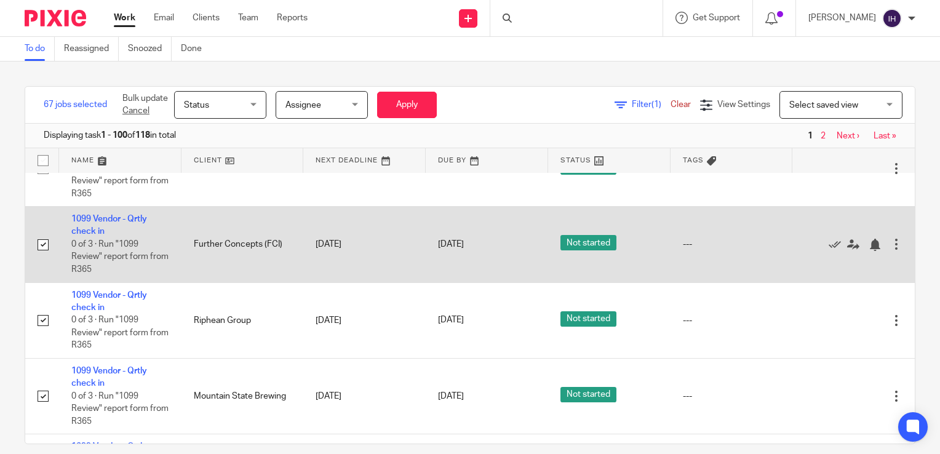
click at [39, 257] on input "checkbox" at bounding box center [42, 244] width 23 height 23
checkbox input "false"
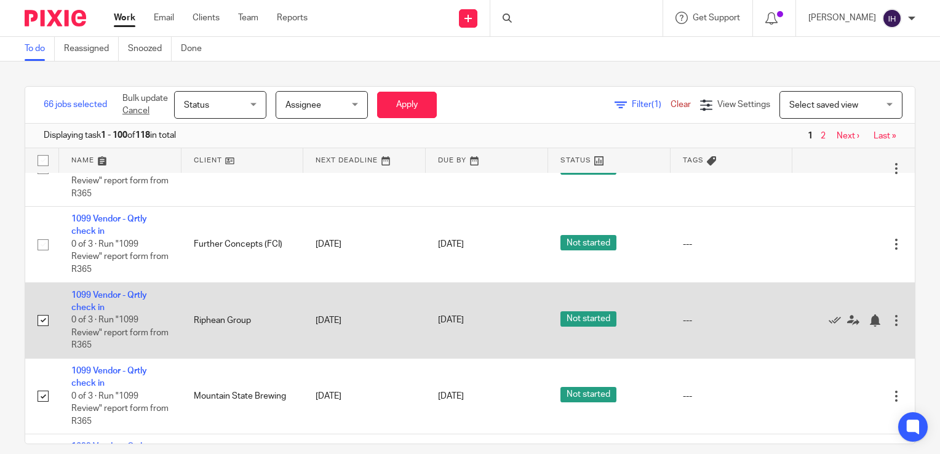
click at [41, 332] on input "checkbox" at bounding box center [42, 320] width 23 height 23
checkbox input "false"
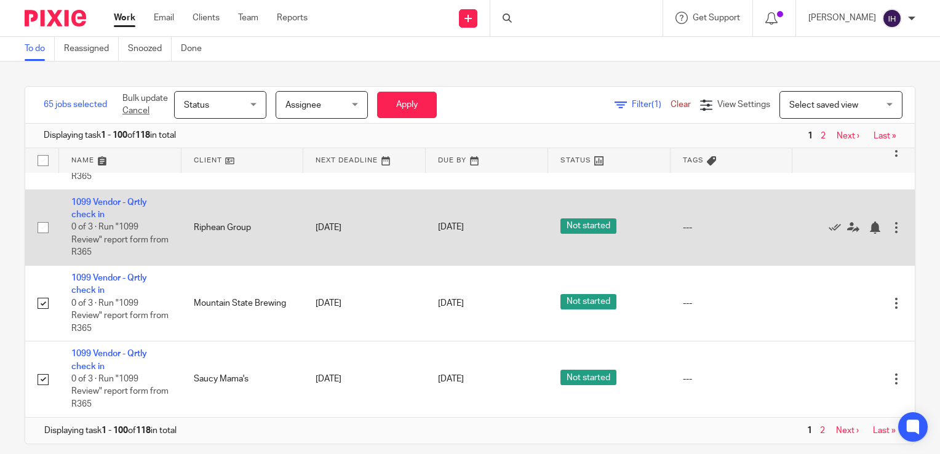
scroll to position [5793, 0]
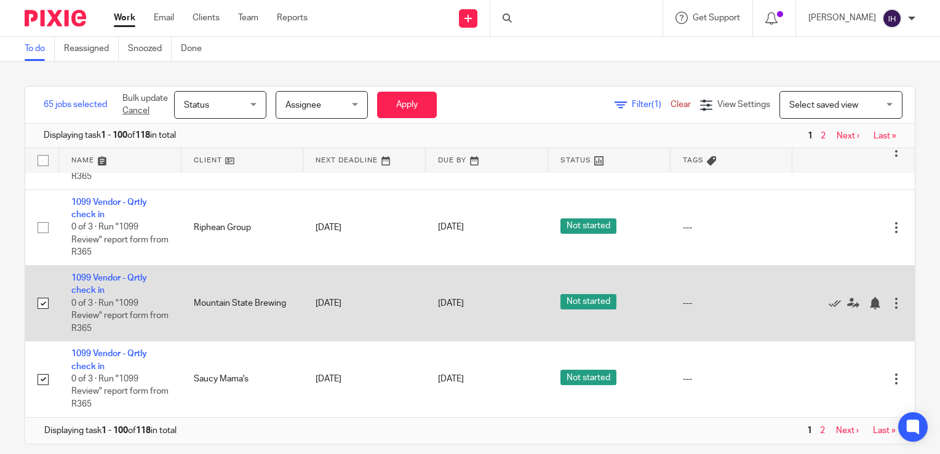
click at [42, 299] on input "checkbox" at bounding box center [42, 303] width 23 height 23
checkbox input "false"
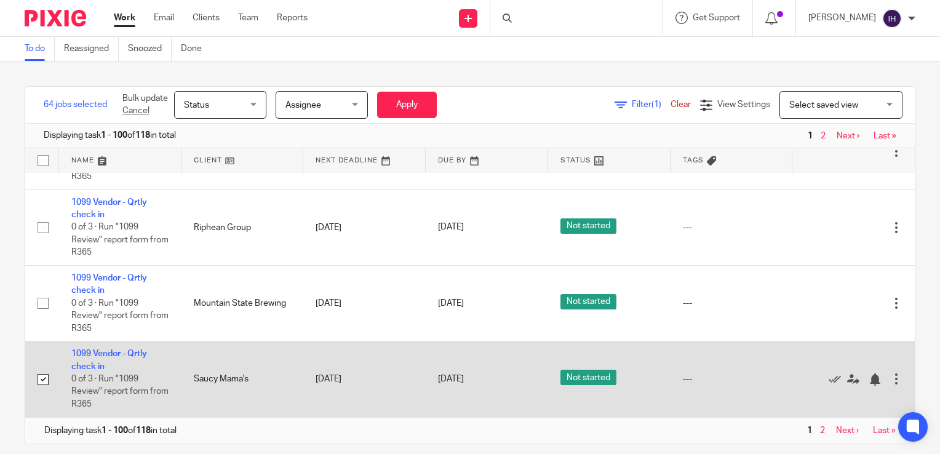
click at [42, 380] on input "checkbox" at bounding box center [42, 379] width 23 height 23
checkbox input "false"
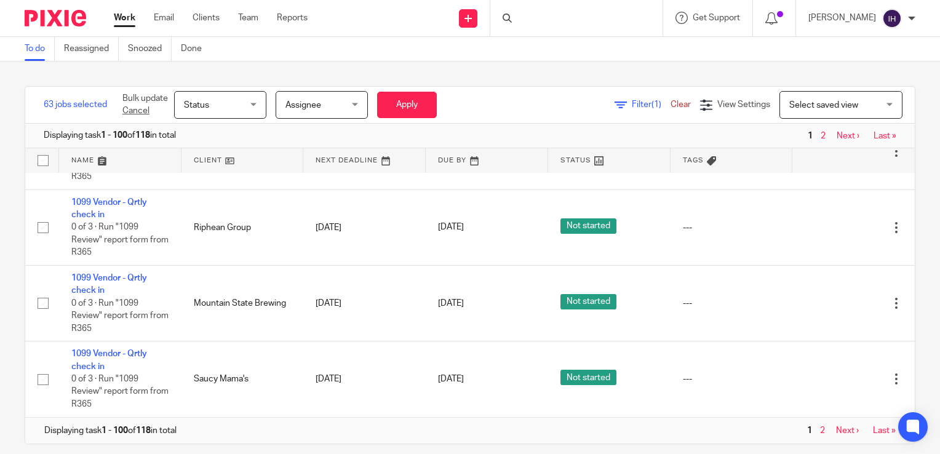
click at [252, 103] on div "Status Status" at bounding box center [220, 105] width 92 height 28
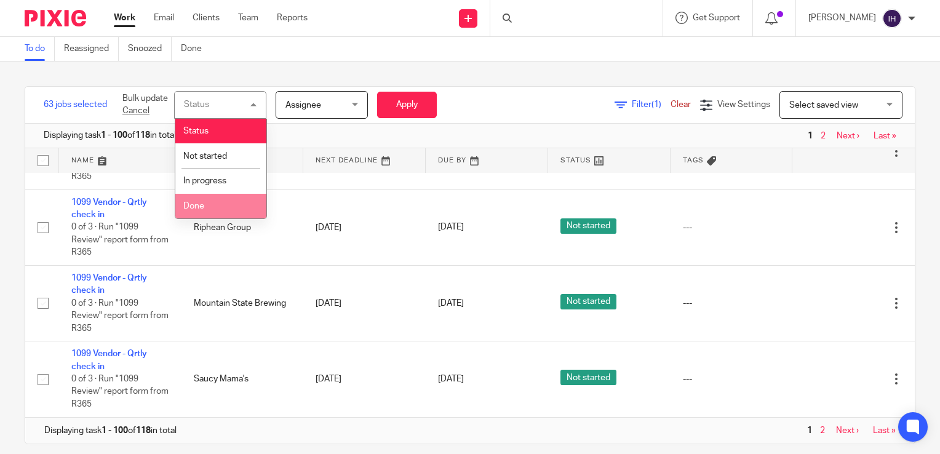
click at [212, 204] on li "Done" at bounding box center [220, 206] width 91 height 25
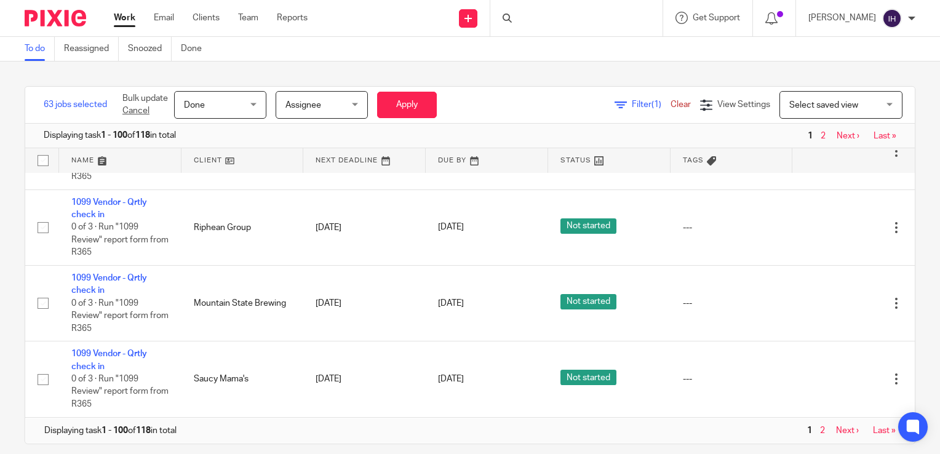
click at [357, 110] on div "Assignee Assignee" at bounding box center [322, 105] width 92 height 28
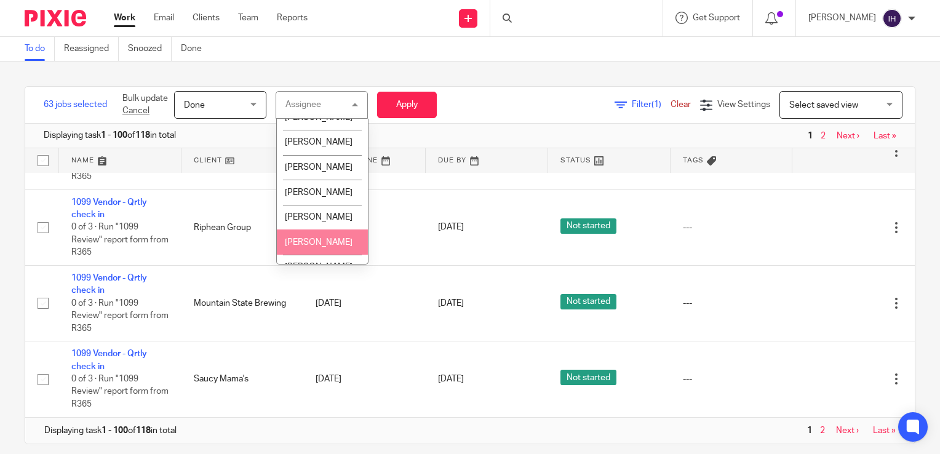
scroll to position [682, 0]
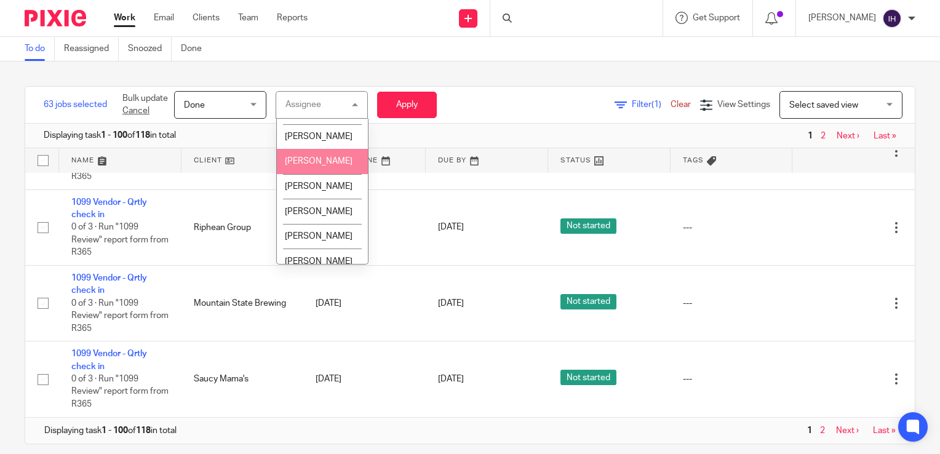
click at [300, 174] on li "[PERSON_NAME]" at bounding box center [322, 161] width 91 height 25
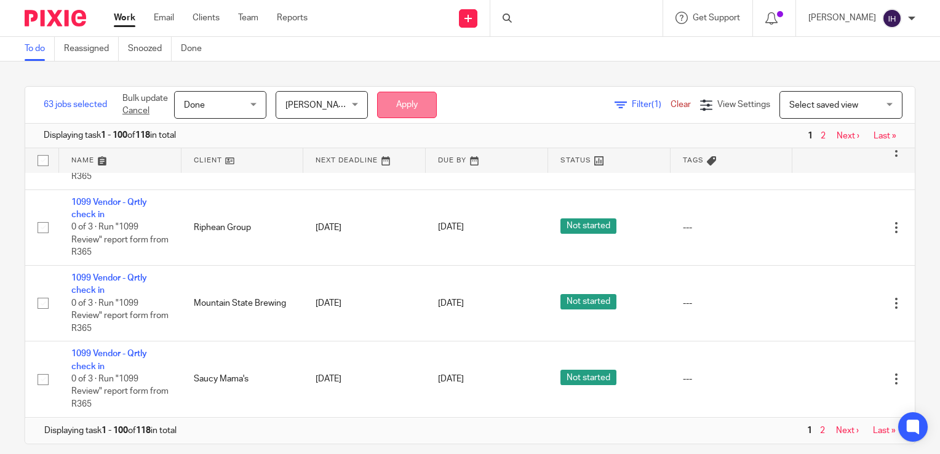
click at [388, 98] on button "Apply" at bounding box center [407, 105] width 60 height 26
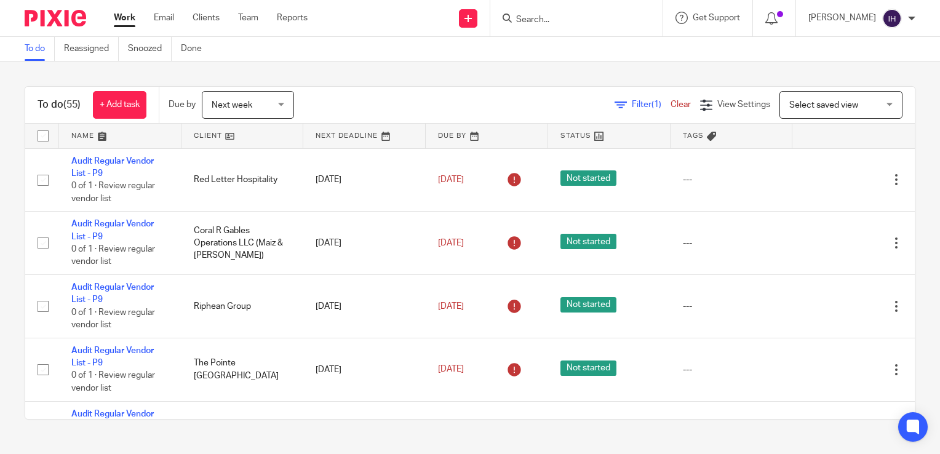
click at [580, 21] on input "Search" at bounding box center [570, 20] width 111 height 11
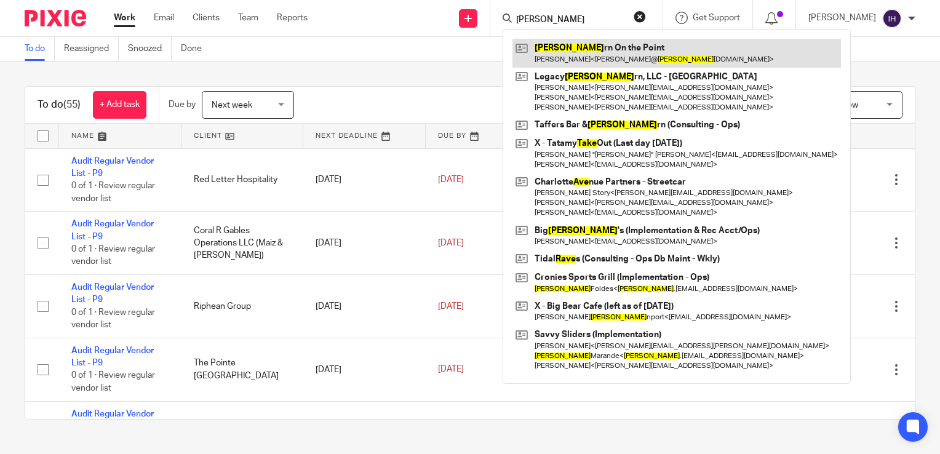
type input "tave"
click at [586, 51] on link at bounding box center [676, 53] width 329 height 28
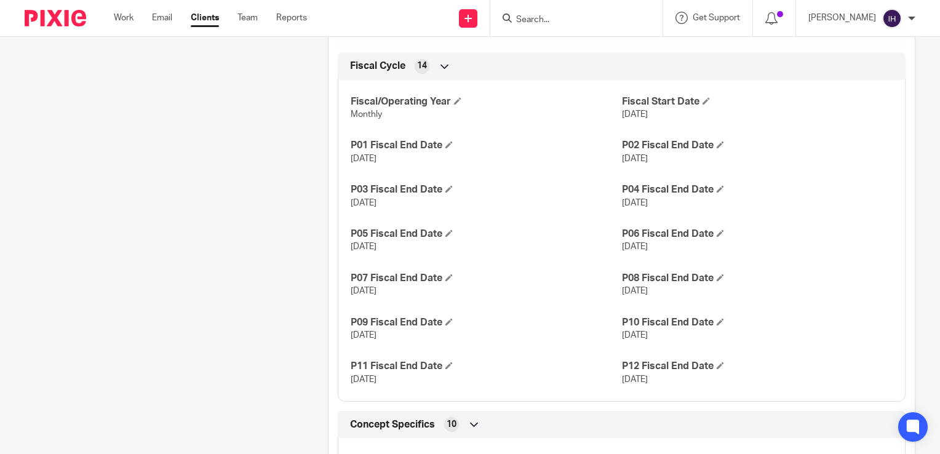
scroll to position [624, 0]
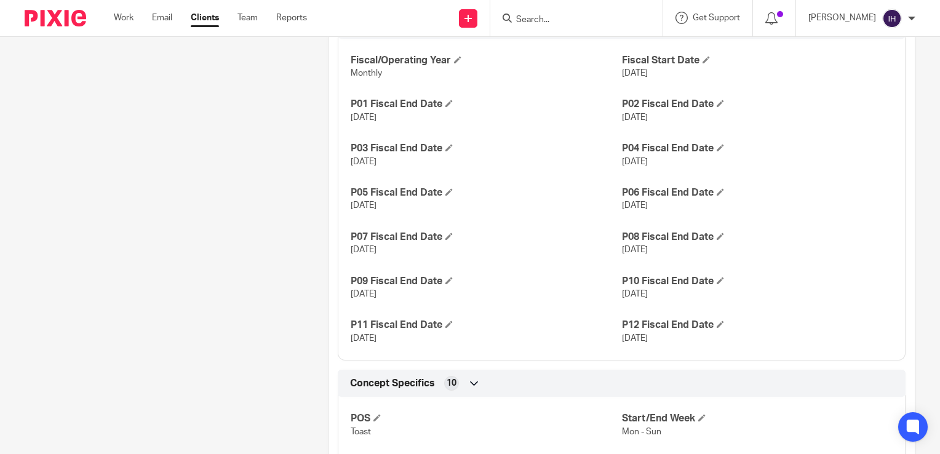
click at [71, 21] on img at bounding box center [56, 18] width 62 height 17
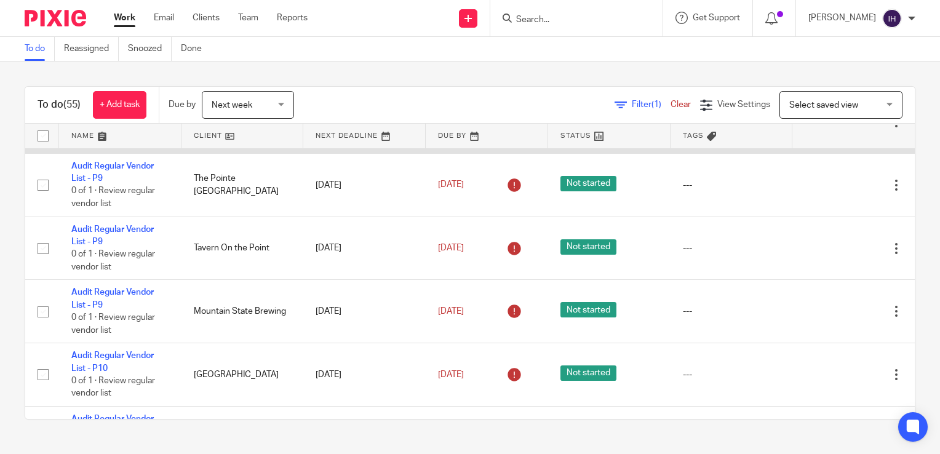
scroll to position [186, 0]
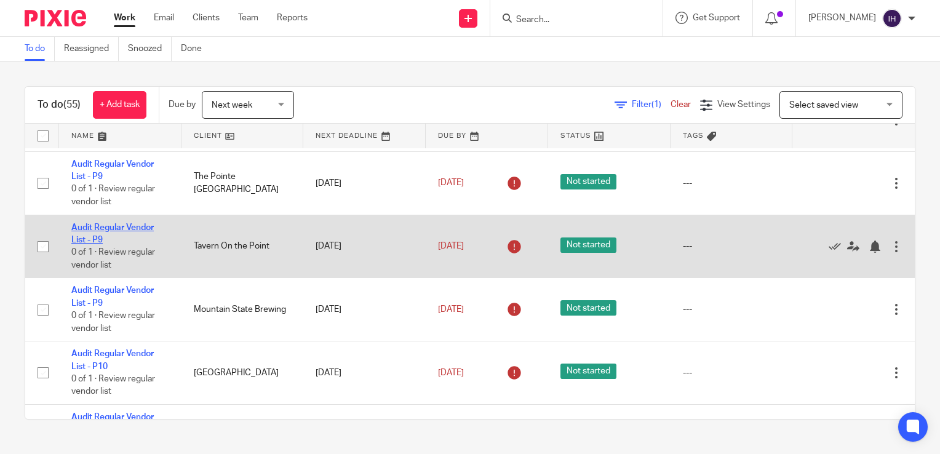
click at [122, 228] on link "Audit Regular Vendor List - P9" at bounding box center [112, 233] width 82 height 21
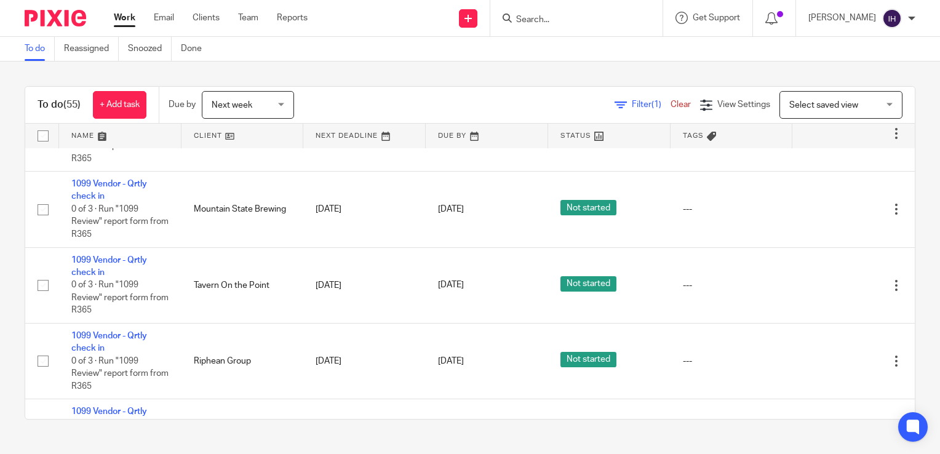
scroll to position [1558, 0]
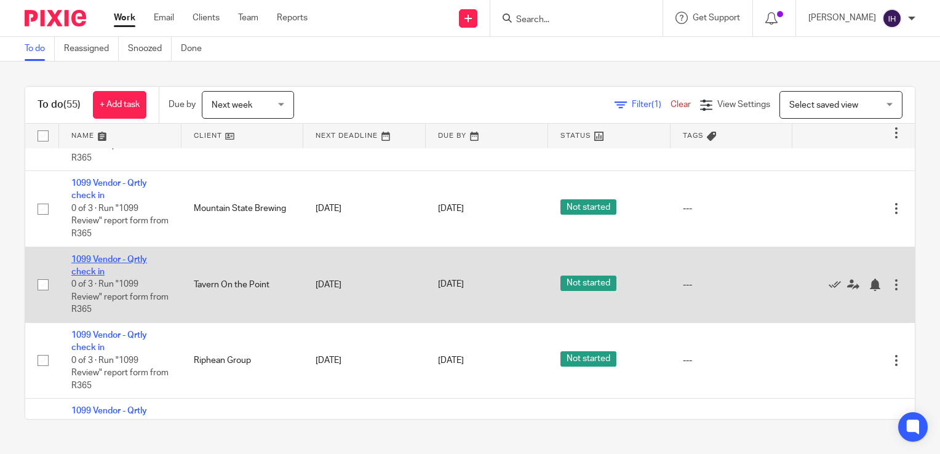
click at [107, 269] on link "1099 Vendor - Qrtly check in" at bounding box center [109, 265] width 76 height 21
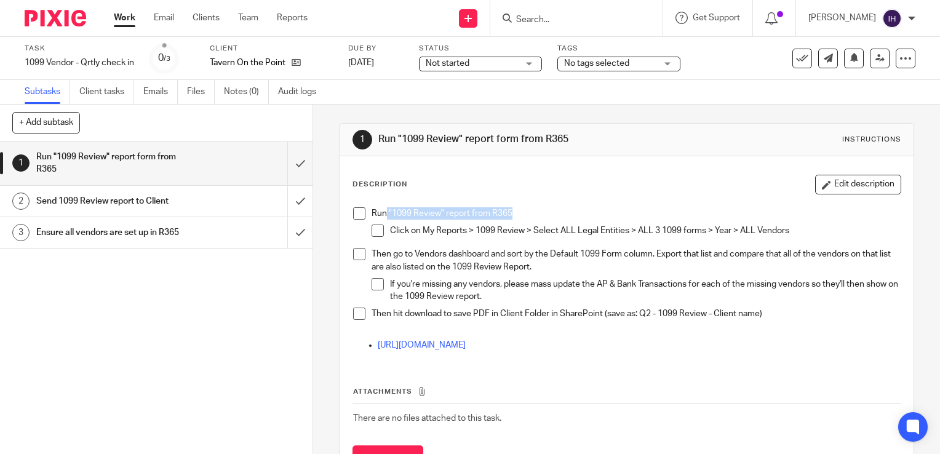
drag, startPoint x: 380, startPoint y: 211, endPoint x: 506, endPoint y: 210, distance: 126.1
click at [506, 210] on p "Run "1099 Review" report from R365" at bounding box center [636, 213] width 529 height 12
drag, startPoint x: 506, startPoint y: 210, endPoint x: 524, endPoint y: 211, distance: 17.3
click at [524, 211] on p "Run "1099 Review" report from R365" at bounding box center [636, 213] width 529 height 12
click at [467, 212] on p "Run "1099 Review" report from R365" at bounding box center [636, 213] width 529 height 12
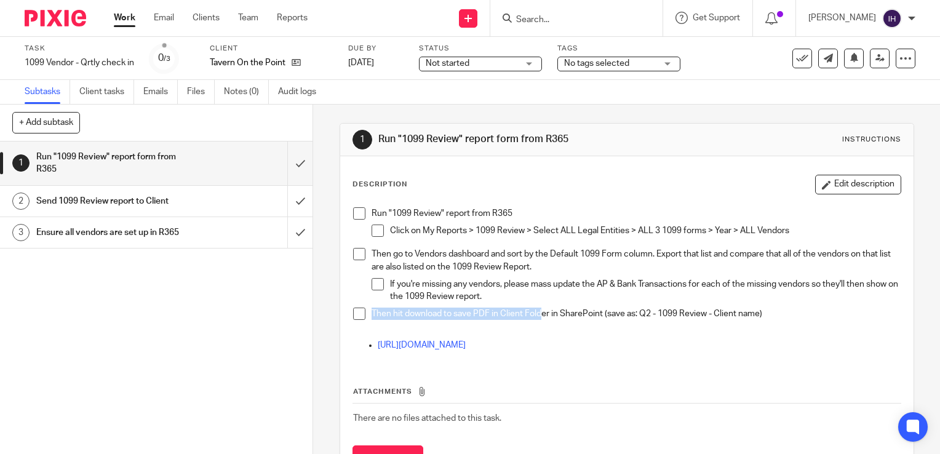
drag, startPoint x: 540, startPoint y: 316, endPoint x: 658, endPoint y: 305, distance: 119.3
click at [658, 305] on ul "Run "1099 Review" report from R365 Click on My Reports > 1099 Review > Select A…" at bounding box center [627, 266] width 548 height 119
drag, startPoint x: 658, startPoint y: 305, endPoint x: 671, endPoint y: 313, distance: 15.5
click at [671, 313] on p "Then hit download to save PDF in Client Folder in SharePoint (save as: Q2 - 109…" at bounding box center [636, 314] width 529 height 12
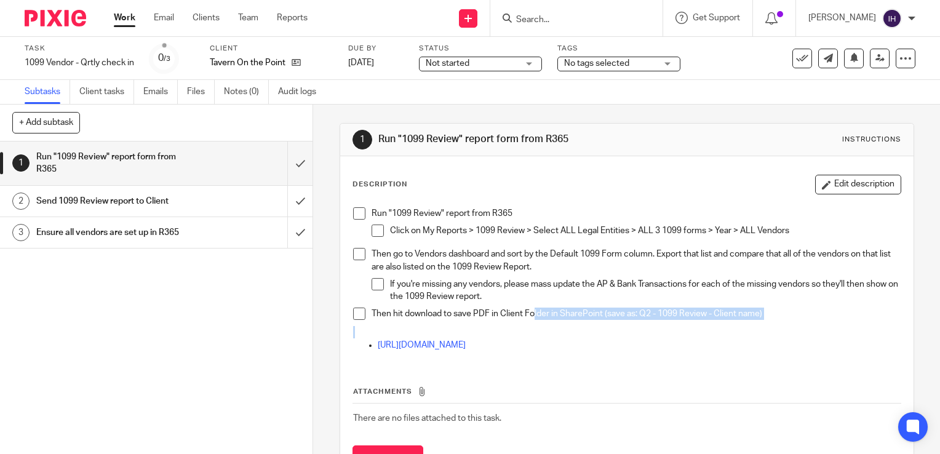
drag, startPoint x: 530, startPoint y: 319, endPoint x: 714, endPoint y: 327, distance: 183.5
click at [714, 327] on div "Run "1099 Review" report from R365 Click on My Reports > 1099 Review > Select A…" at bounding box center [627, 280] width 560 height 159
click at [540, 311] on p "Then hit download to save PDF in Client Folder in SharePoint (save as: Q2 - 109…" at bounding box center [636, 314] width 529 height 12
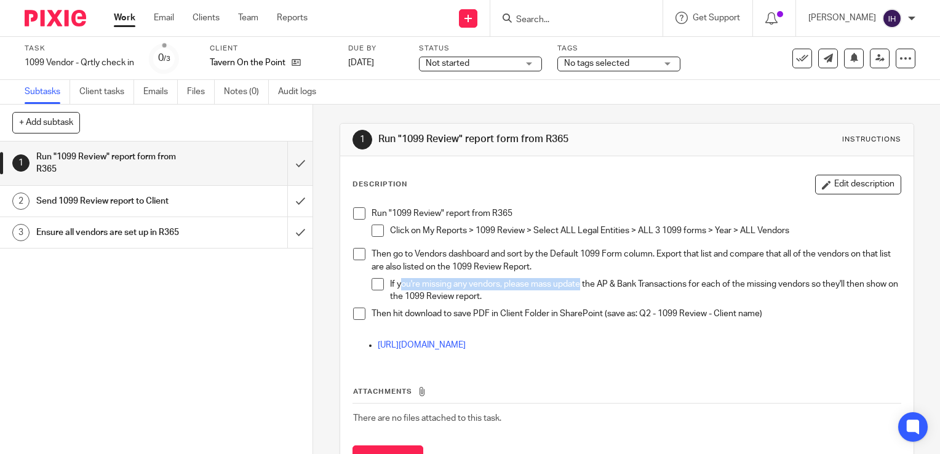
drag, startPoint x: 397, startPoint y: 281, endPoint x: 581, endPoint y: 287, distance: 184.6
click at [581, 287] on p "If you're missing any vendors, please mass update the AP & Bank Transactions fo…" at bounding box center [645, 290] width 511 height 25
